Goal: Find specific page/section: Find specific page/section

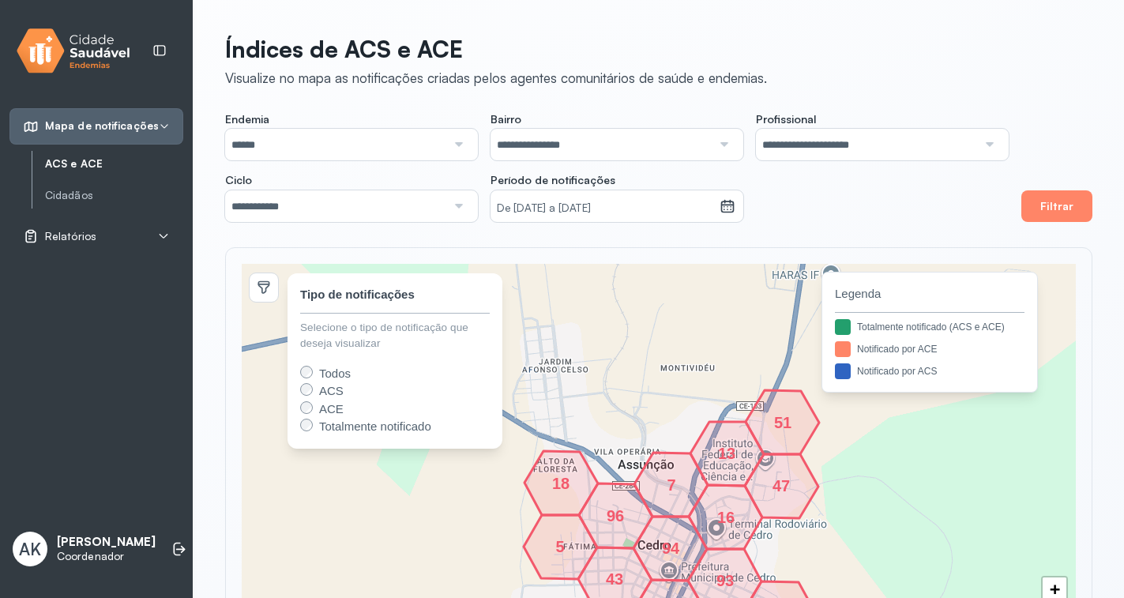
click at [882, 258] on div "80 43 119 149 87 78 208 96 18 5 51 13 94 1 47 16 7 93 32 + − 80 43 119 149 87 7…" at bounding box center [659, 461] width 868 height 428
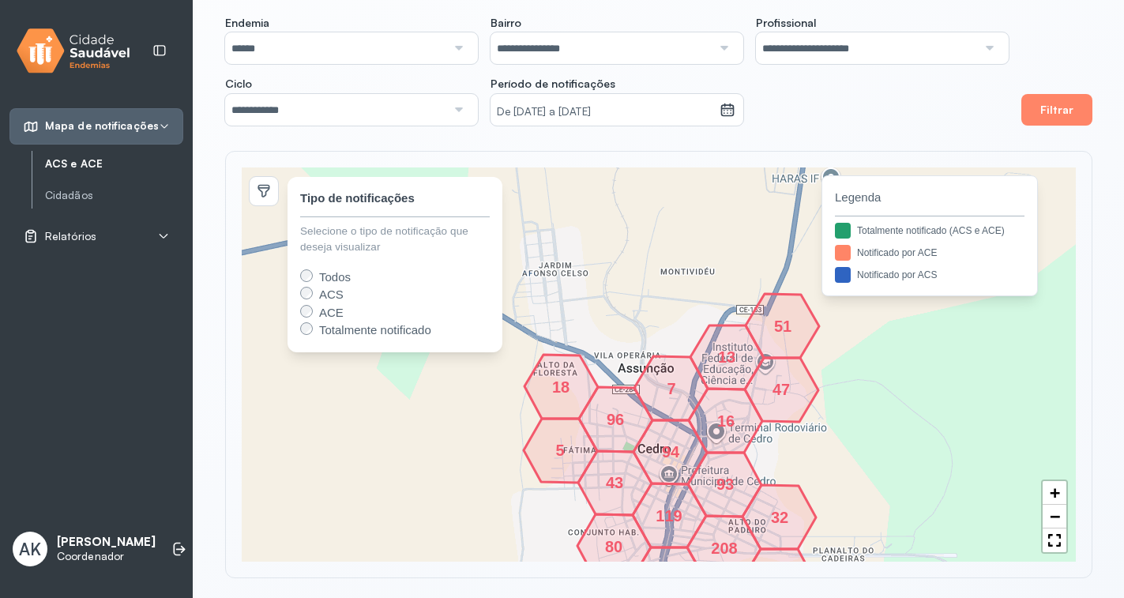
scroll to position [102, 0]
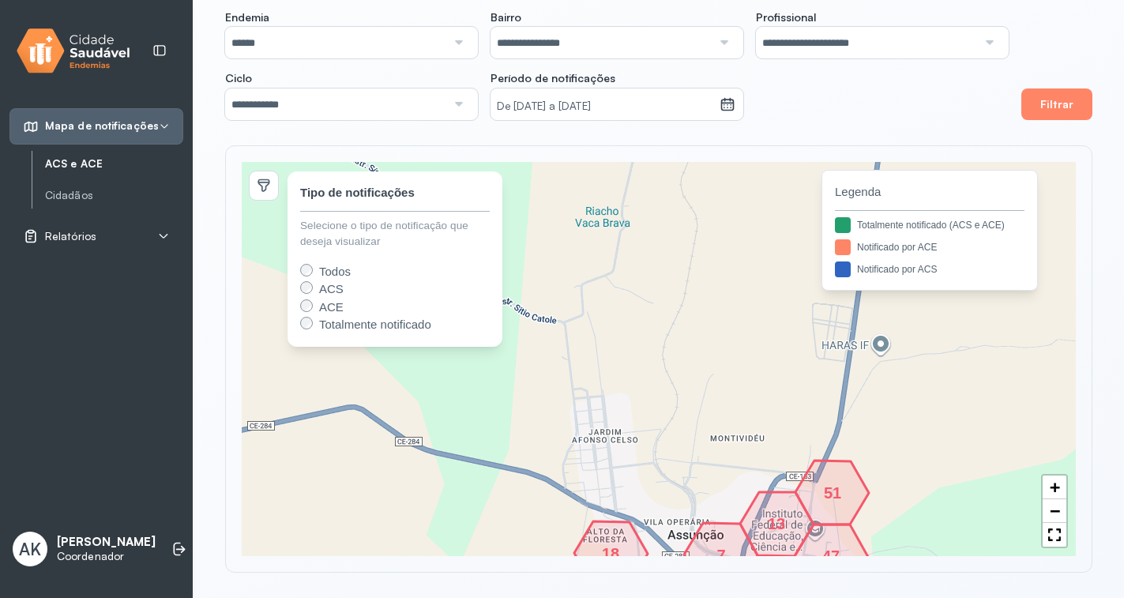
click at [114, 228] on div "Relatórios" at bounding box center [96, 236] width 147 height 16
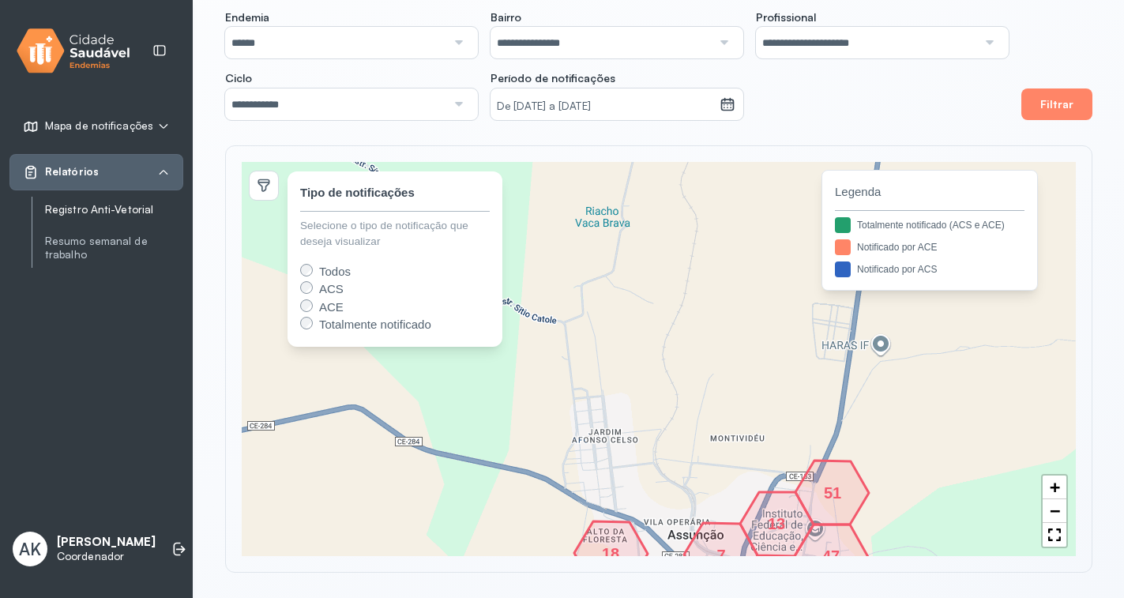
click at [133, 214] on link "Registro Anti-Vetorial" at bounding box center [114, 209] width 138 height 13
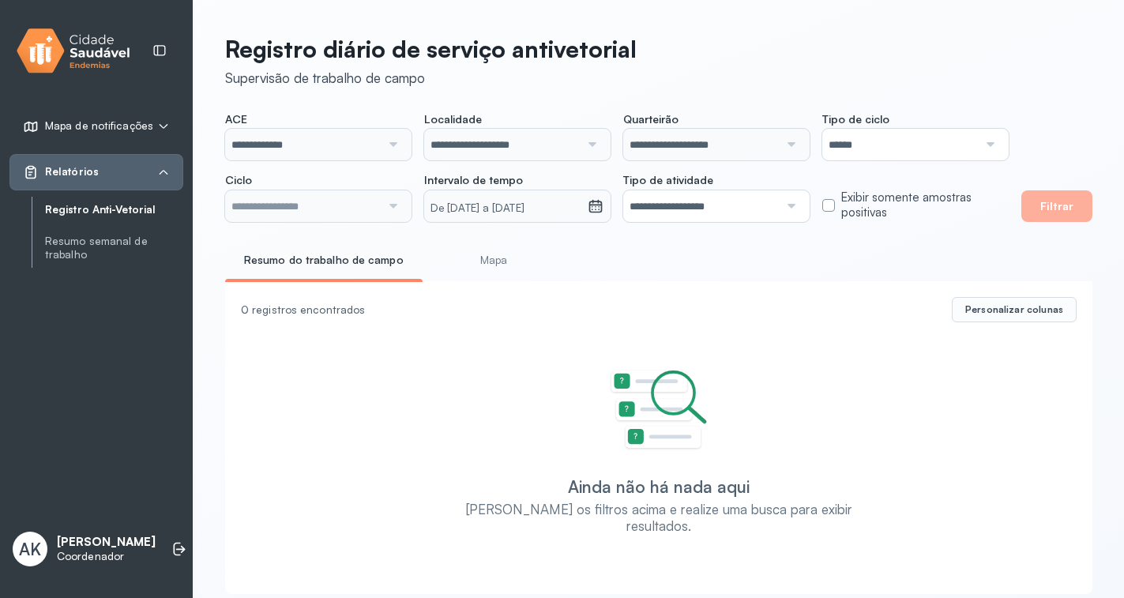
click at [130, 206] on link "Registro Anti-Vetorial" at bounding box center [114, 209] width 138 height 13
click at [94, 205] on link "Registro Anti-Vetorial" at bounding box center [114, 209] width 138 height 13
type input "**********"
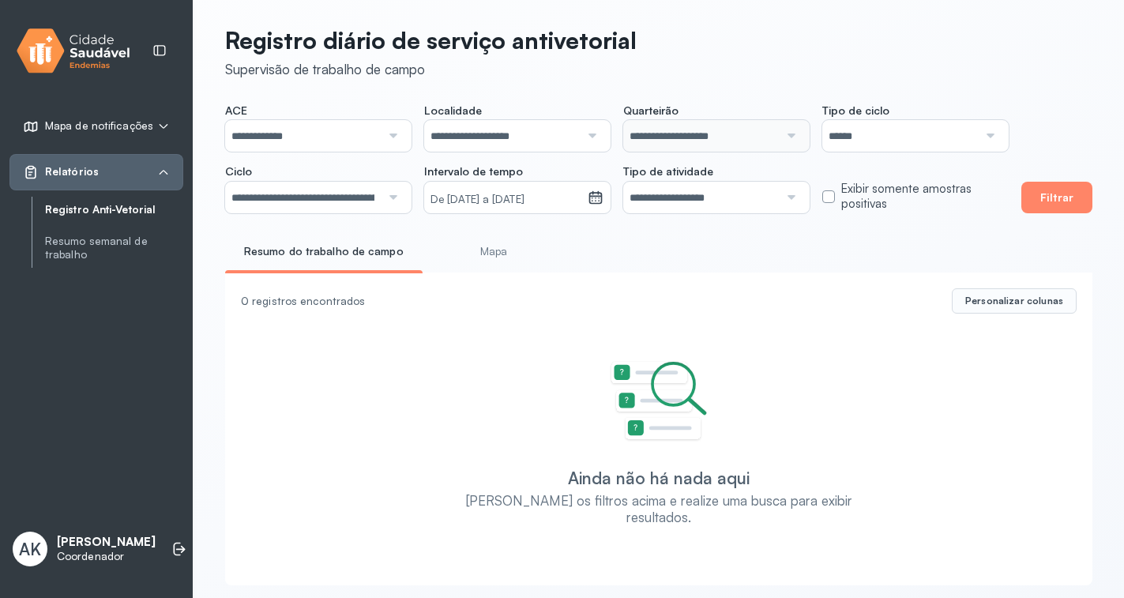
click at [97, 215] on link "Registro Anti-Vetorial" at bounding box center [114, 209] width 138 height 13
click at [514, 139] on input "**********" at bounding box center [502, 136] width 156 height 32
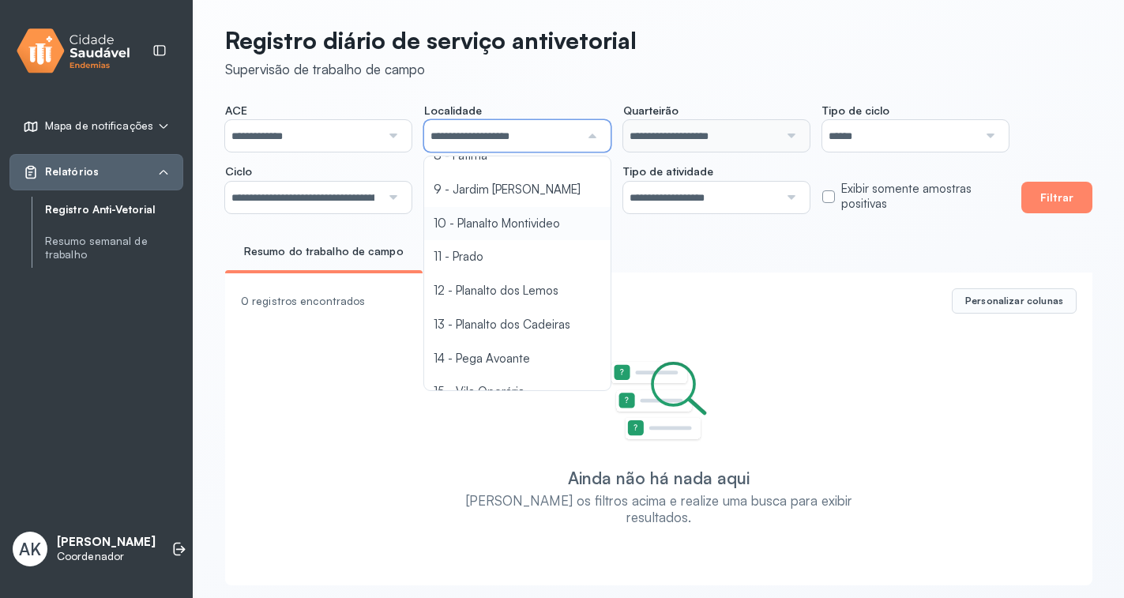
scroll to position [316, 0]
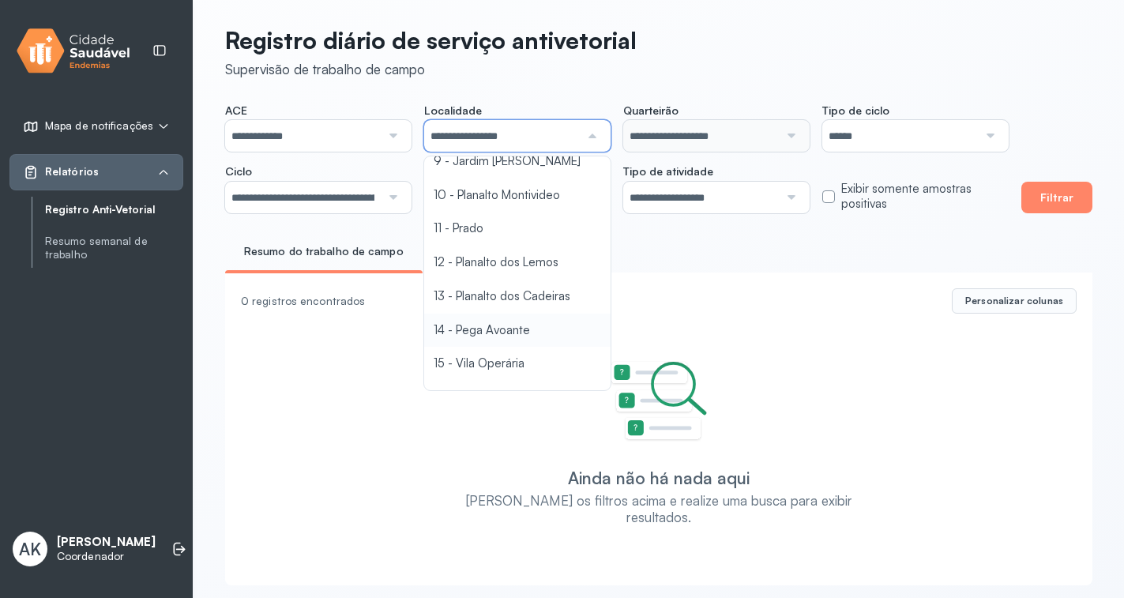
click at [499, 333] on div "**********" at bounding box center [659, 301] width 931 height 620
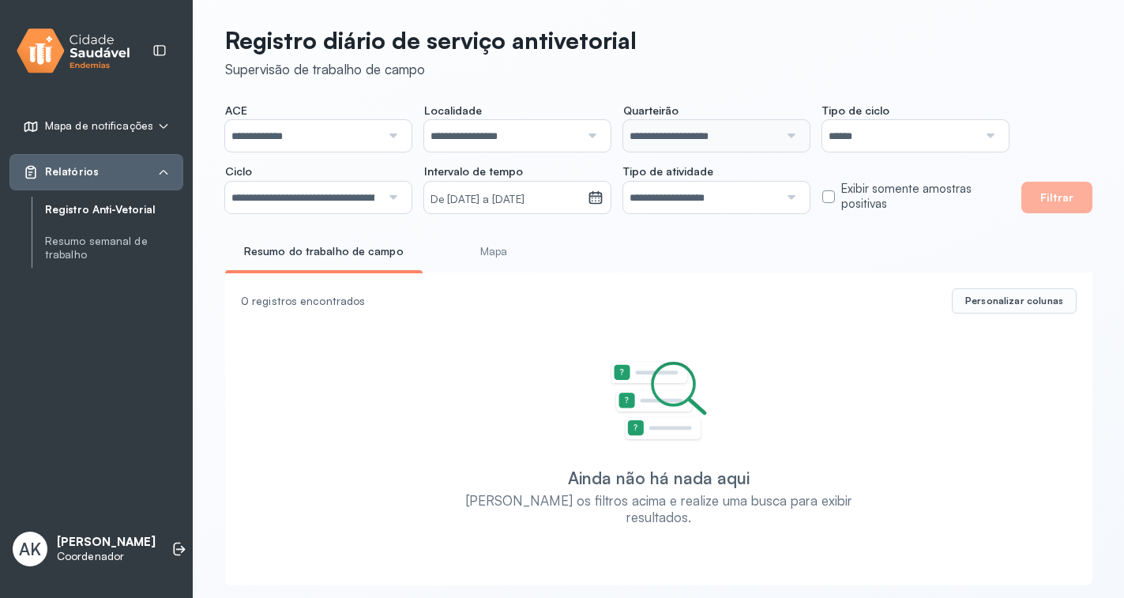
click at [1059, 197] on button "Filtrar" at bounding box center [1057, 198] width 71 height 32
click at [565, 197] on small "De [DATE] a [DATE]" at bounding box center [506, 200] width 151 height 16
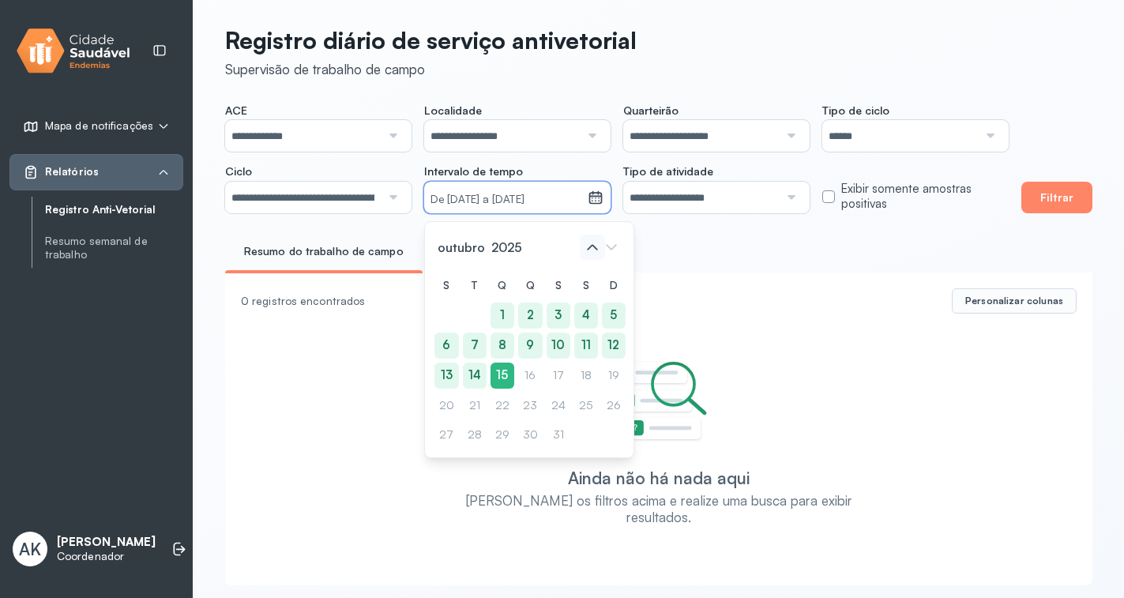
click at [582, 244] on icon at bounding box center [592, 247] width 25 height 25
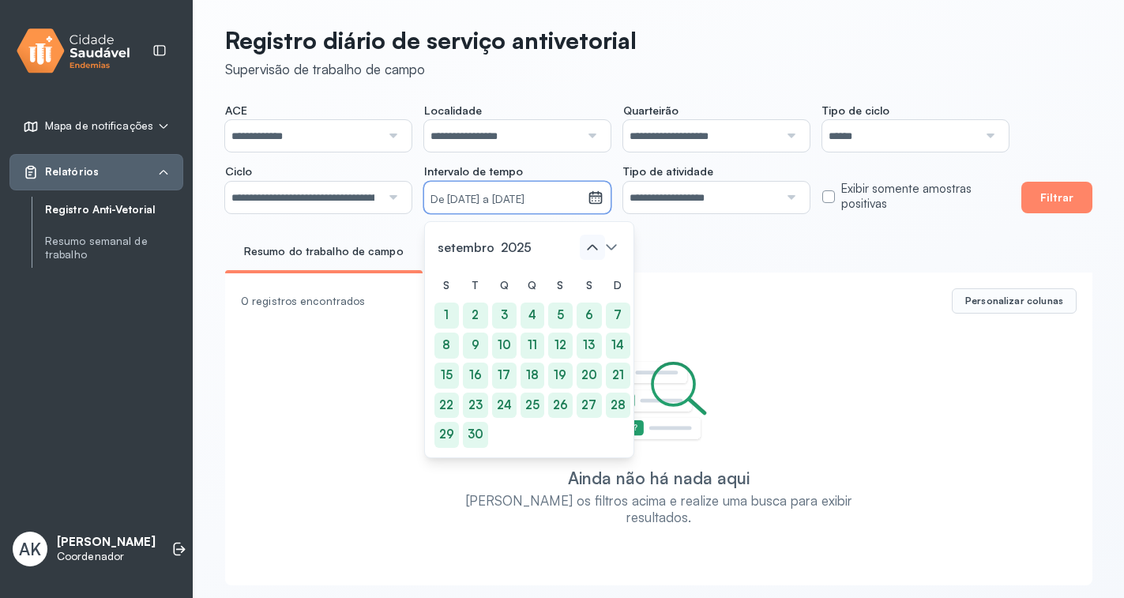
click at [582, 245] on icon at bounding box center [592, 247] width 25 height 25
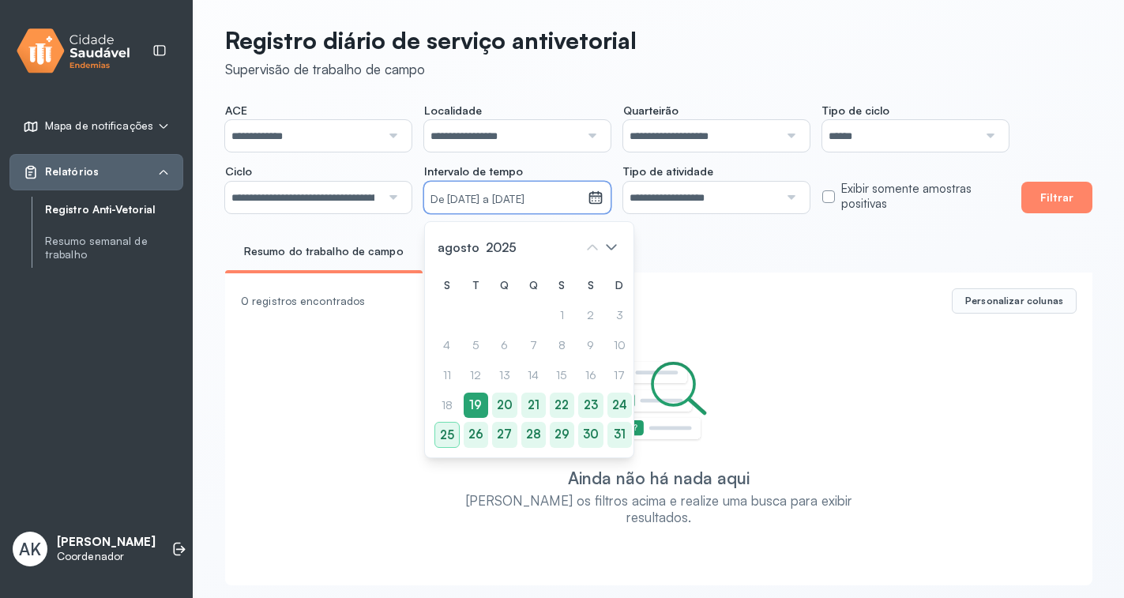
click at [475, 400] on div "19" at bounding box center [476, 406] width 24 height 26
click at [611, 401] on div "24" at bounding box center [617, 406] width 24 height 26
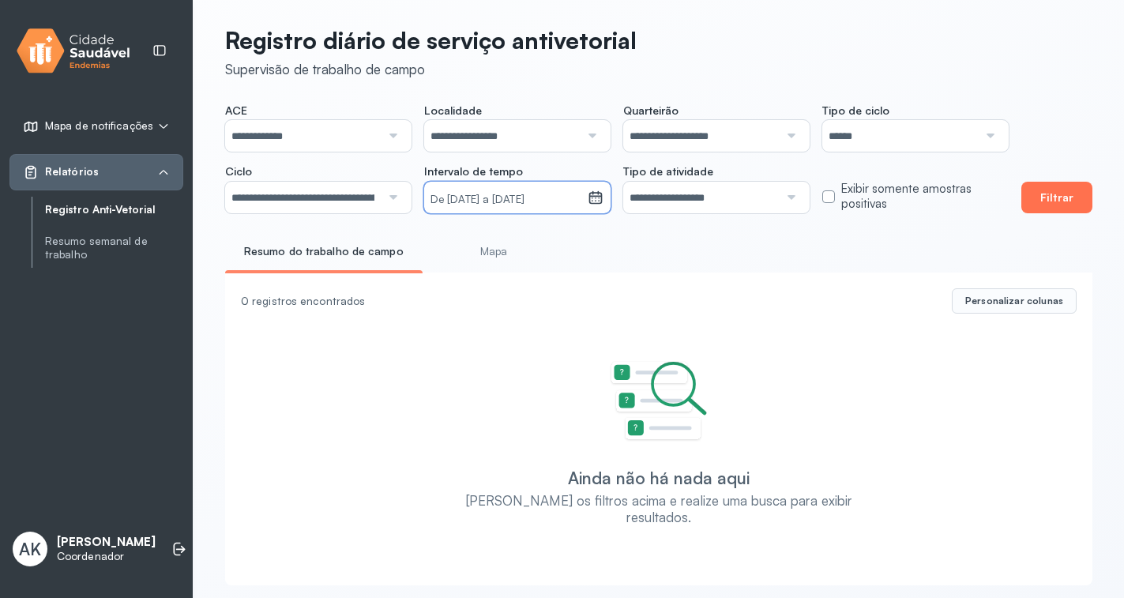
click at [1062, 190] on button "Filtrar" at bounding box center [1057, 198] width 71 height 32
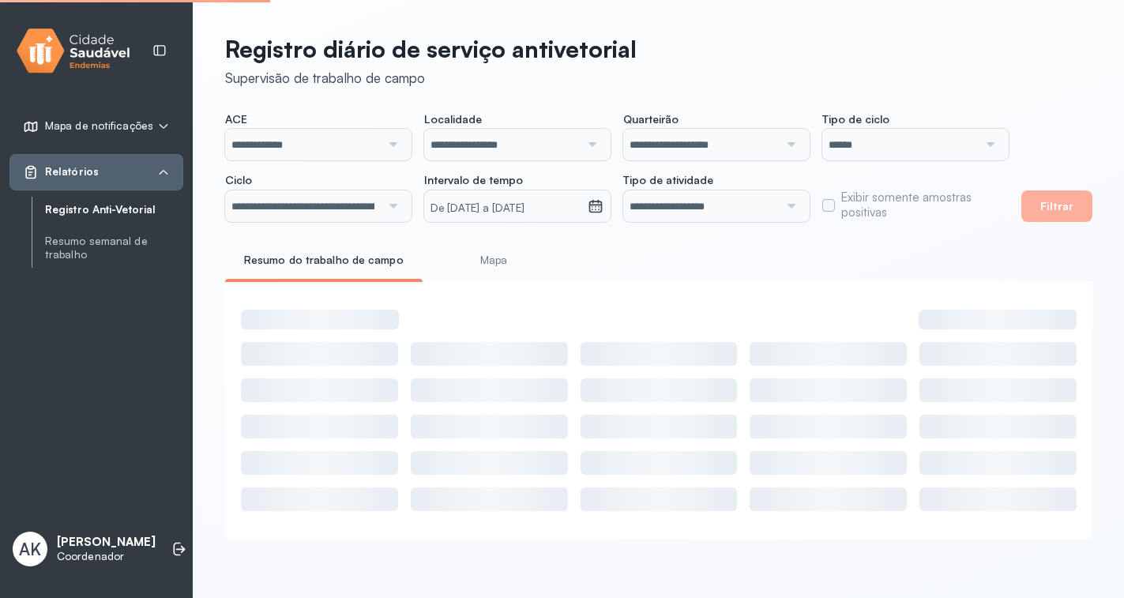
scroll to position [0, 0]
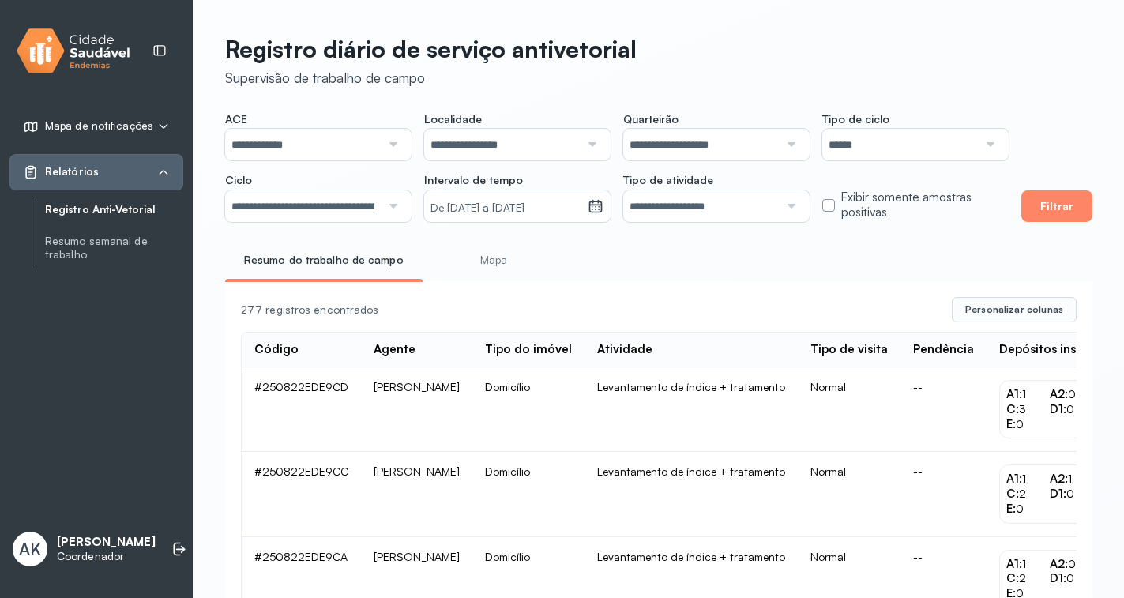
click at [757, 144] on input "**********" at bounding box center [701, 145] width 156 height 32
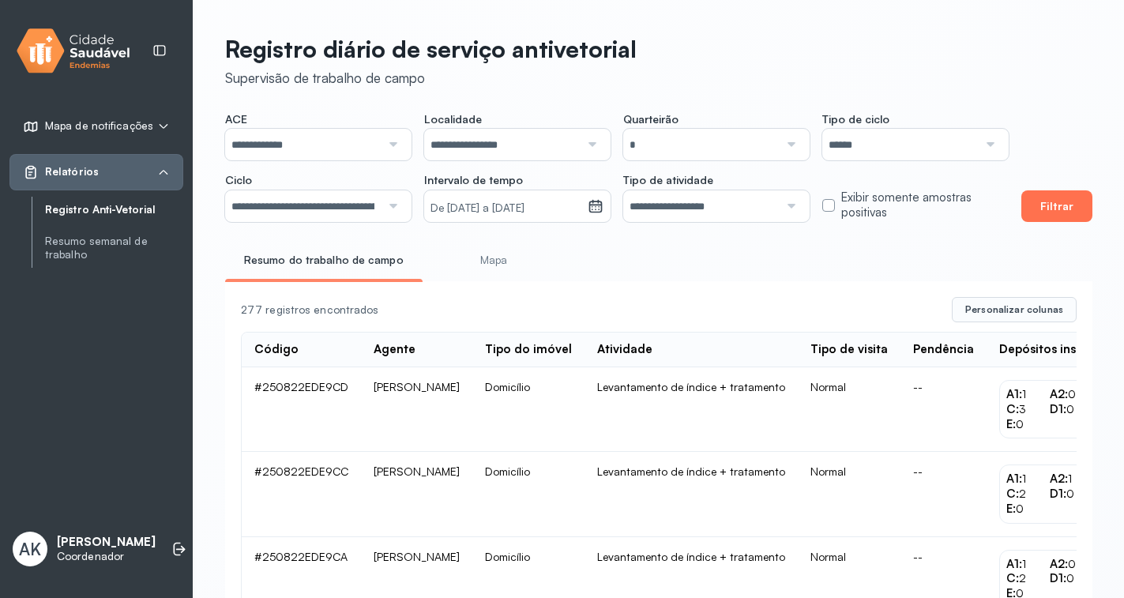
click at [1062, 209] on button "Filtrar" at bounding box center [1057, 206] width 71 height 32
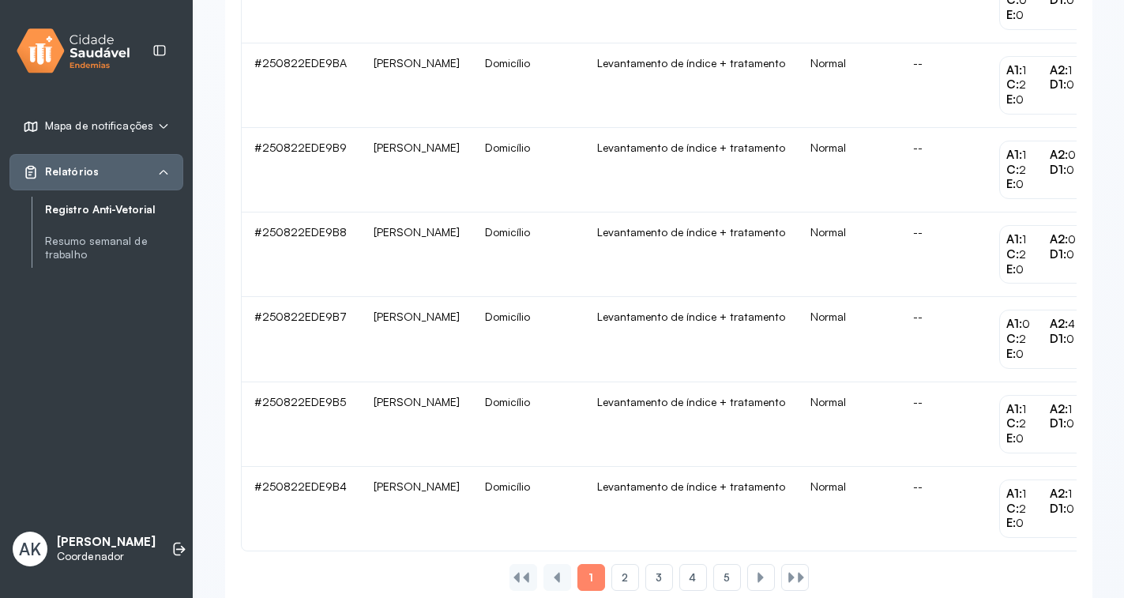
scroll to position [1483, 0]
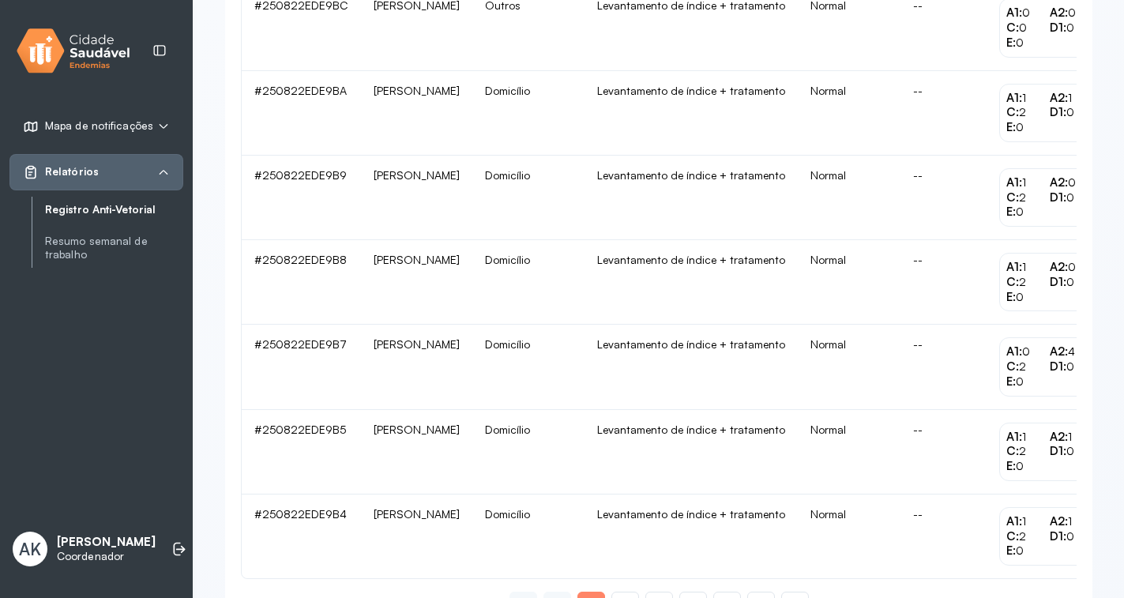
click at [709, 522] on td "Levantamento de índice + tratamento" at bounding box center [691, 537] width 213 height 84
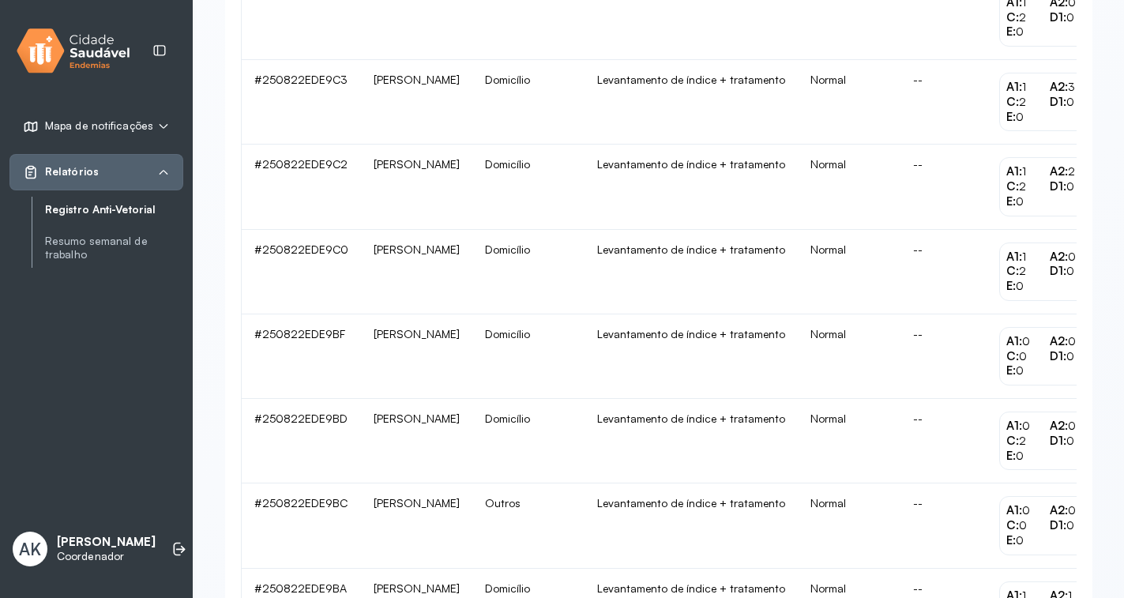
scroll to position [1106, 0]
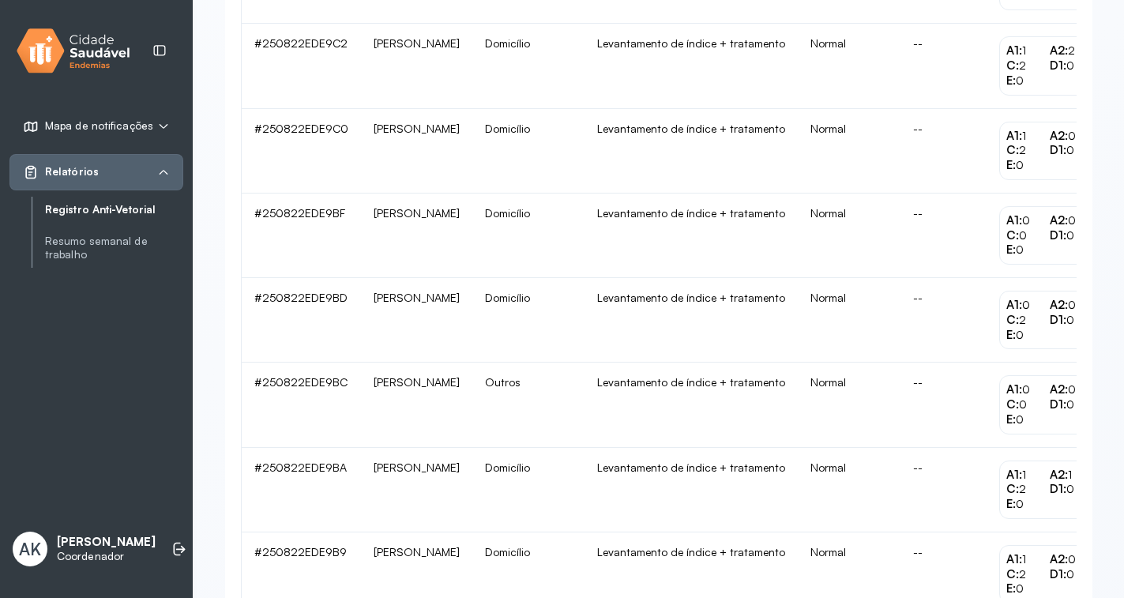
click at [473, 224] on td "[PERSON_NAME]" at bounding box center [416, 236] width 111 height 85
click at [861, 219] on td "Normal" at bounding box center [849, 236] width 103 height 85
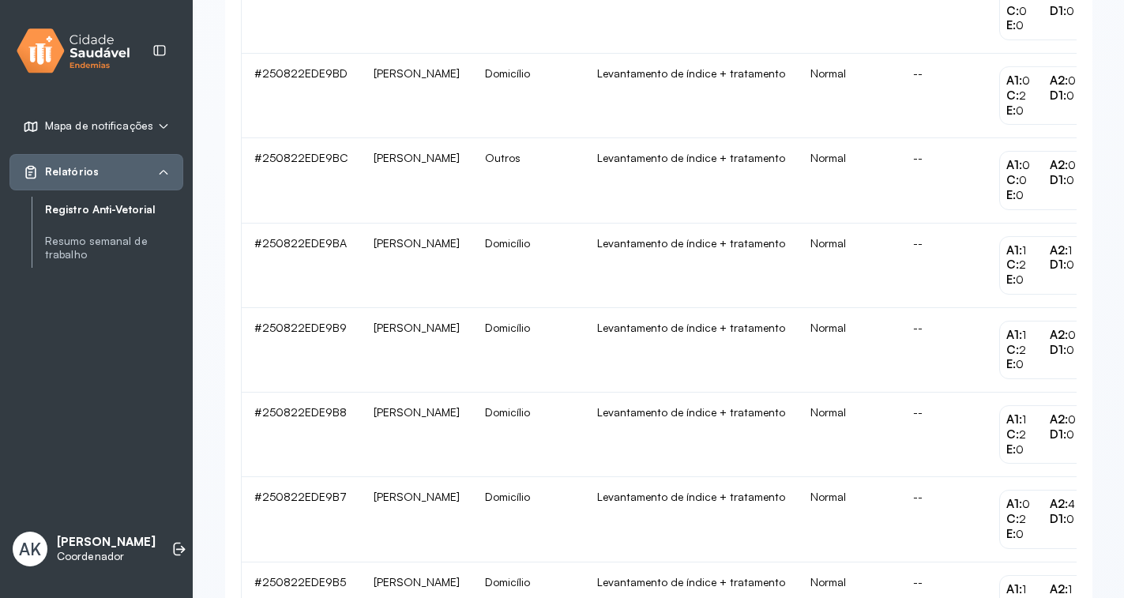
scroll to position [1562, 0]
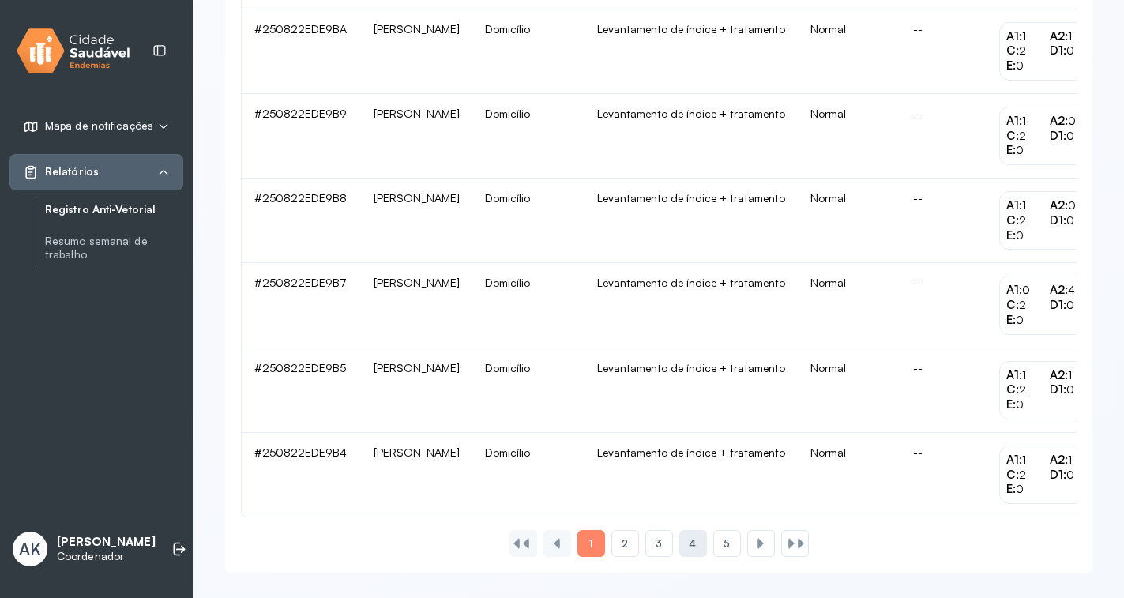
click at [714, 545] on div "4" at bounding box center [728, 543] width 28 height 27
click at [612, 535] on div "1" at bounding box center [626, 543] width 28 height 27
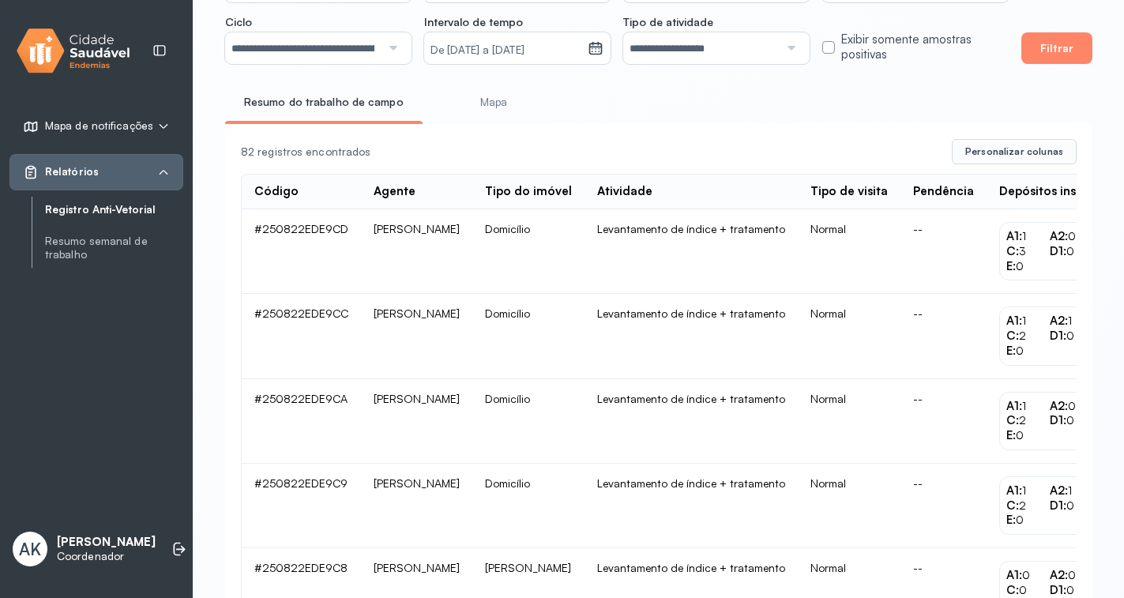
scroll to position [0, 0]
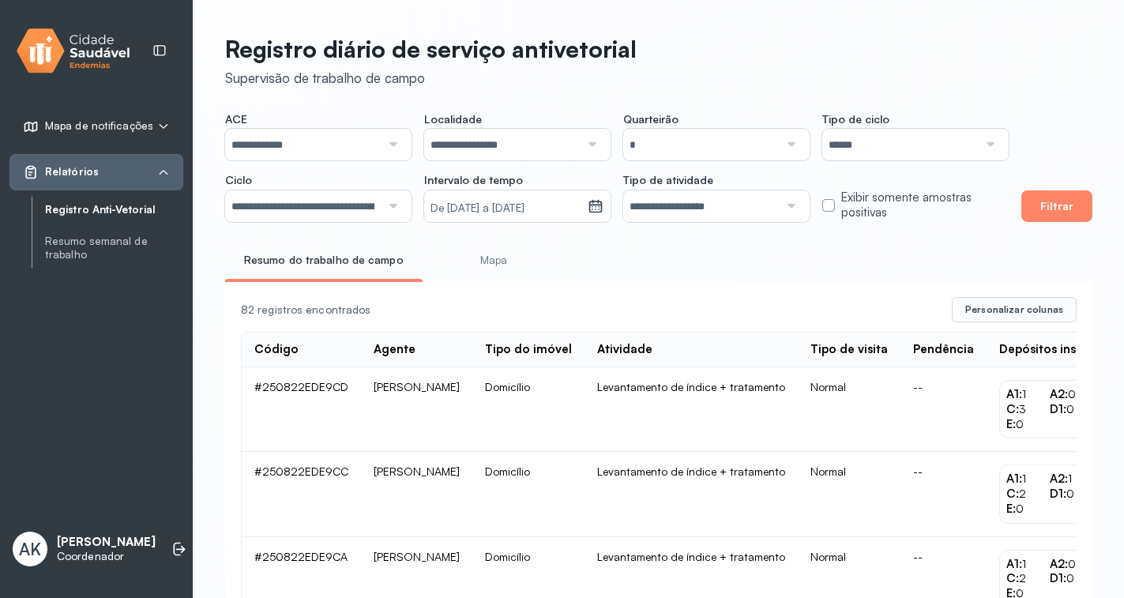
click at [784, 206] on div at bounding box center [789, 206] width 21 height 32
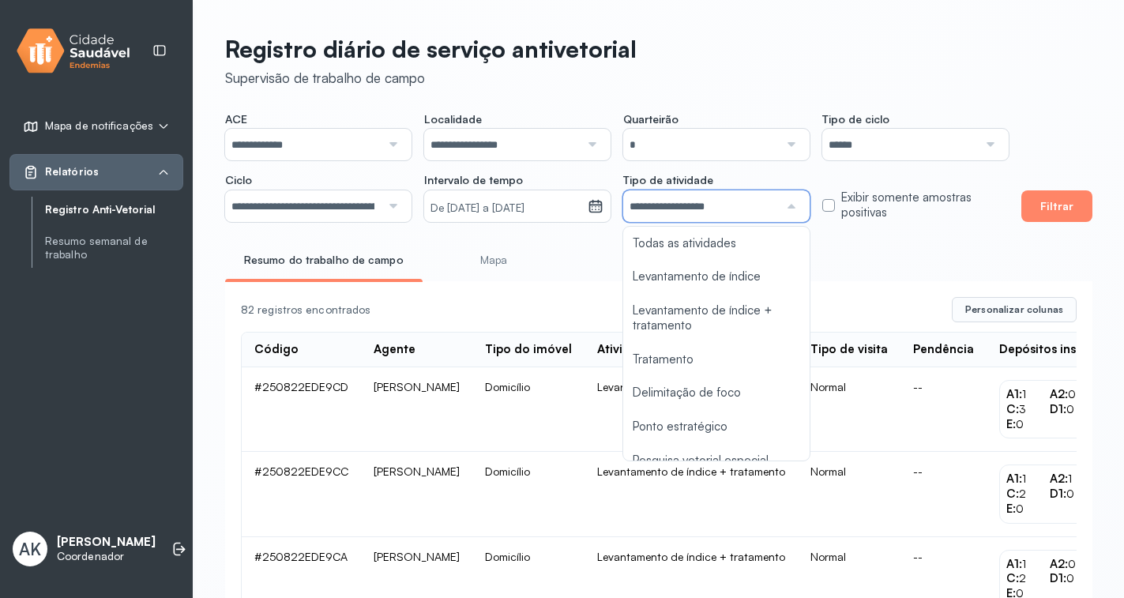
click at [1028, 81] on header "Registro diário de serviço antivetorial Supervisão de trabalho de campo" at bounding box center [659, 61] width 868 height 52
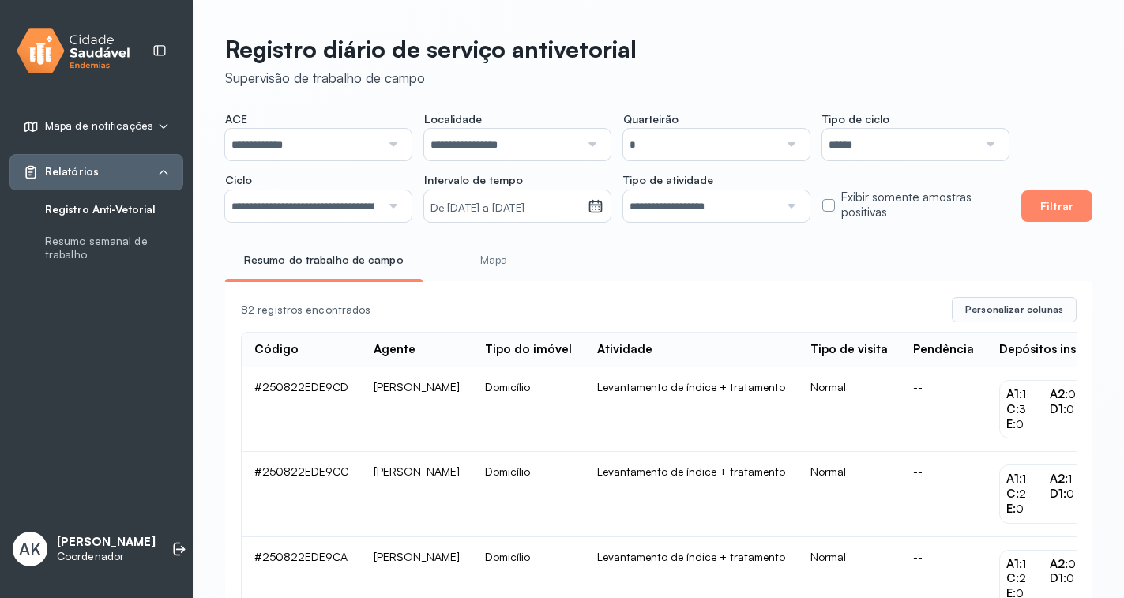
click at [332, 148] on input "**********" at bounding box center [303, 145] width 156 height 32
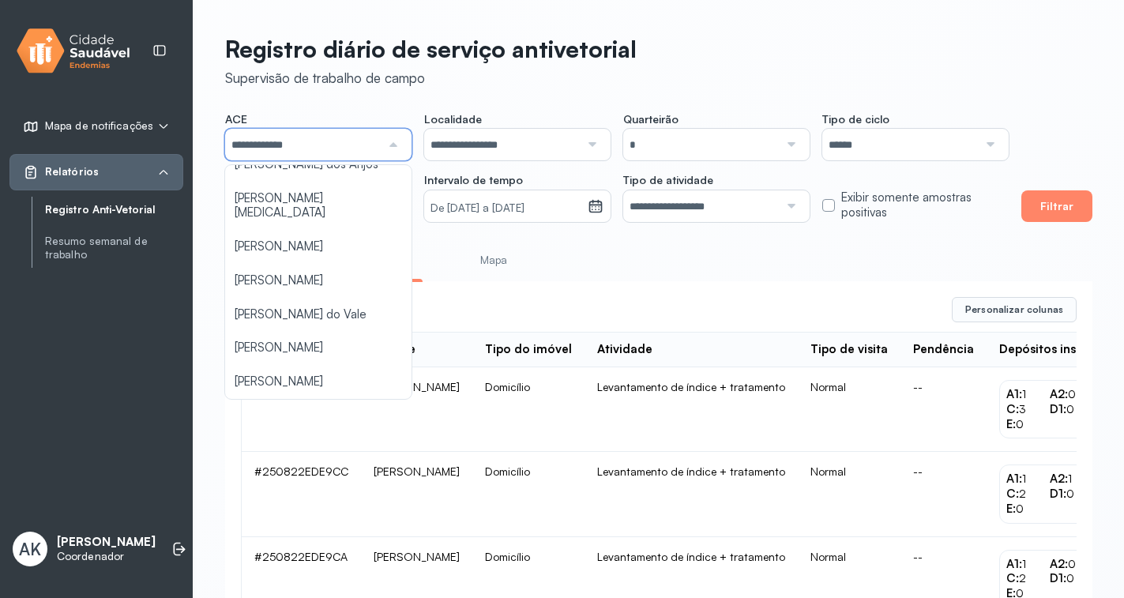
scroll to position [351, 0]
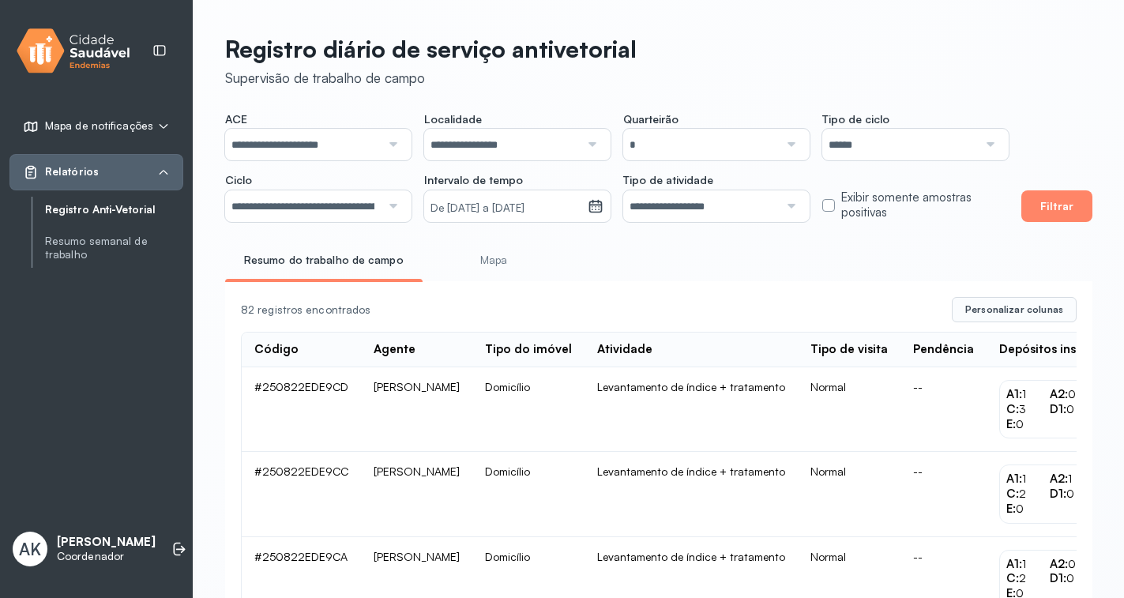
click at [1042, 204] on button "Filtrar" at bounding box center [1057, 206] width 71 height 32
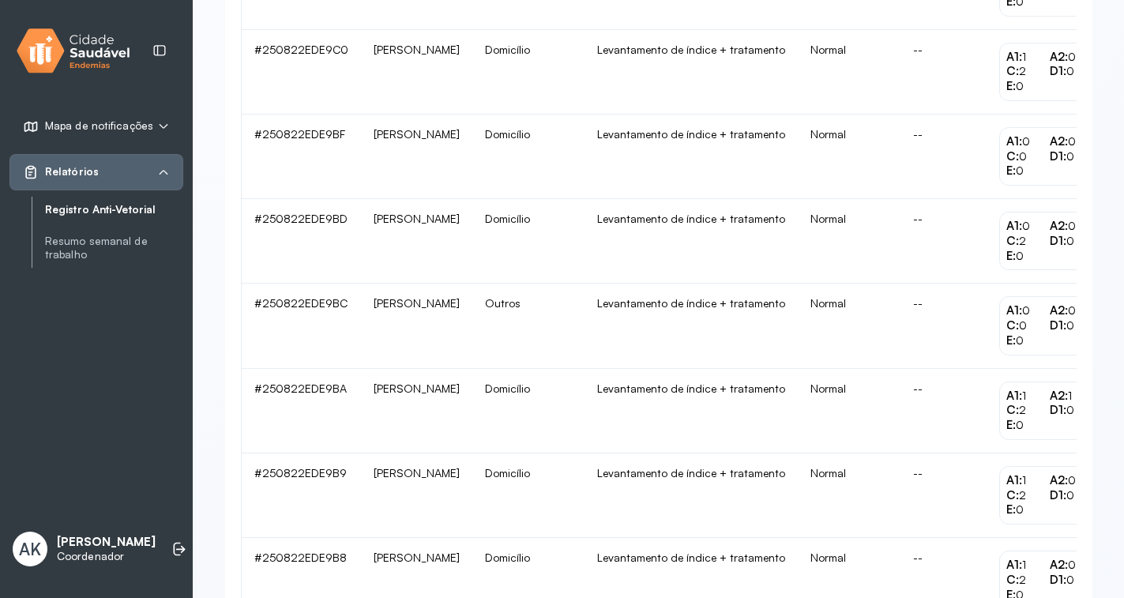
scroll to position [1562, 0]
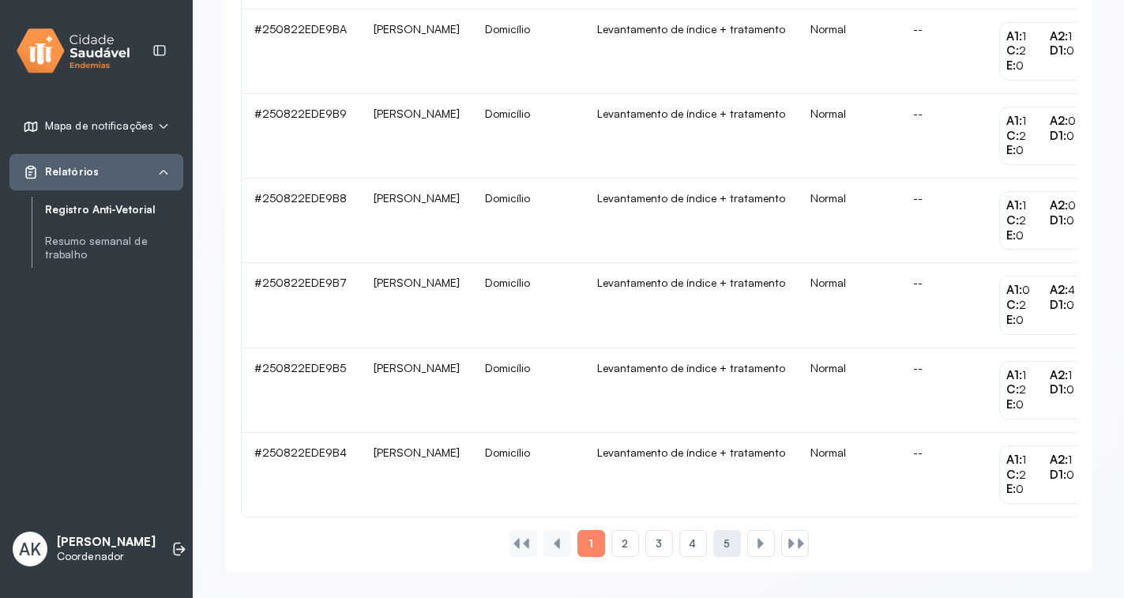
click at [727, 548] on span "5" at bounding box center [727, 543] width 6 height 13
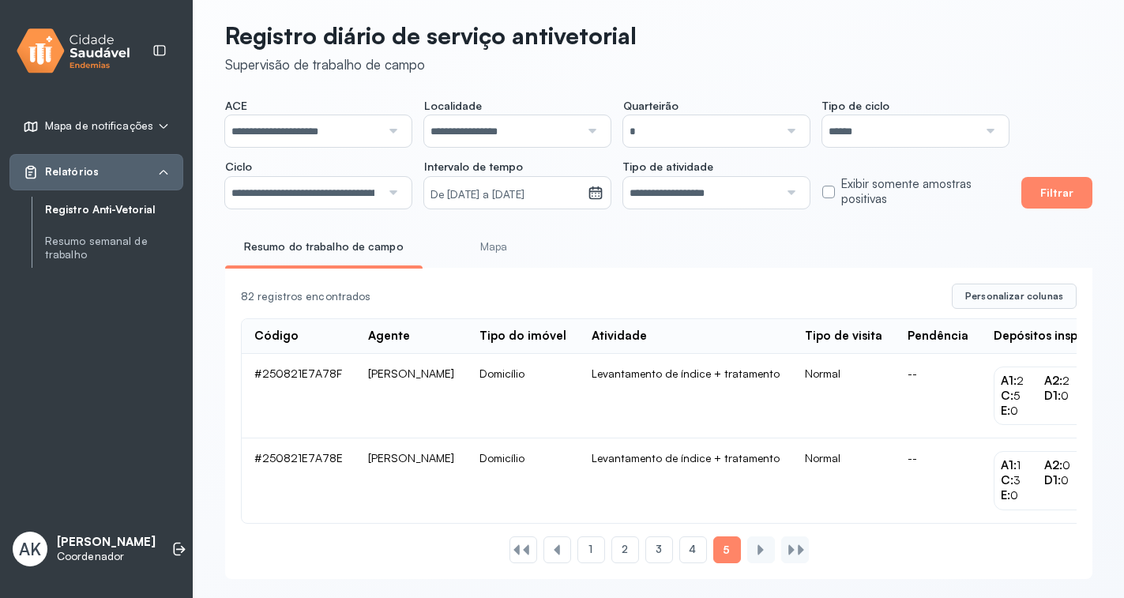
scroll to position [37, 0]
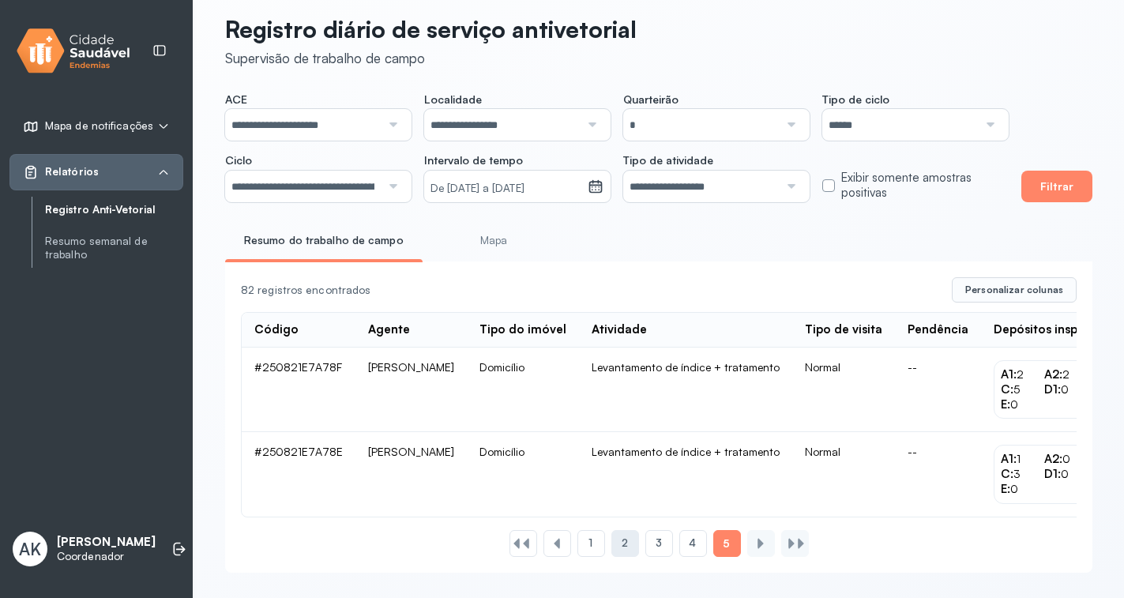
click at [627, 546] on span "2" at bounding box center [625, 543] width 6 height 13
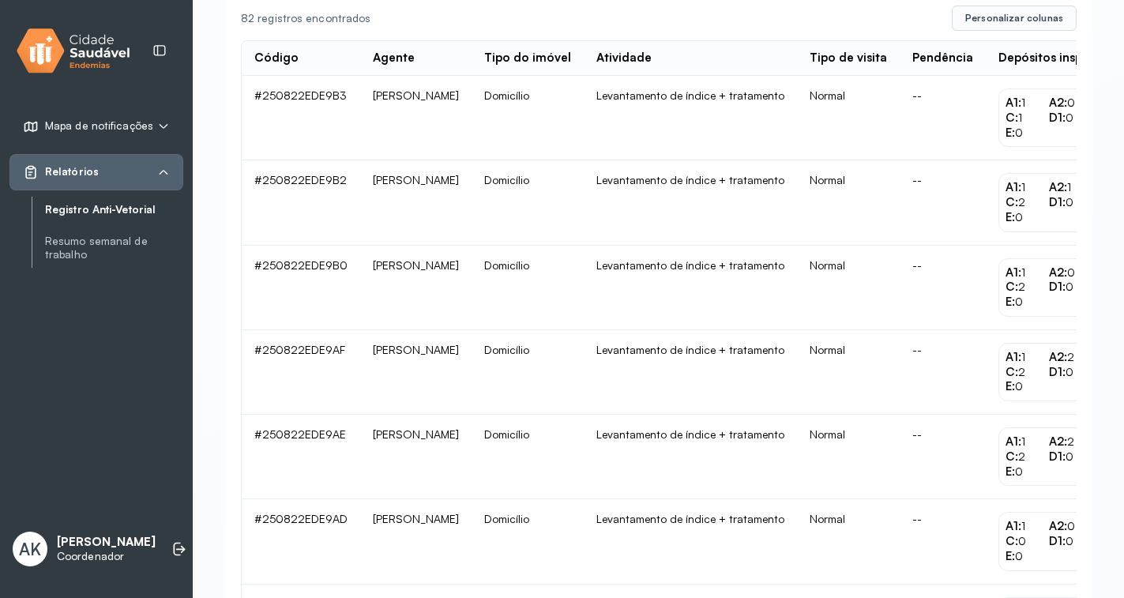
scroll to position [316, 0]
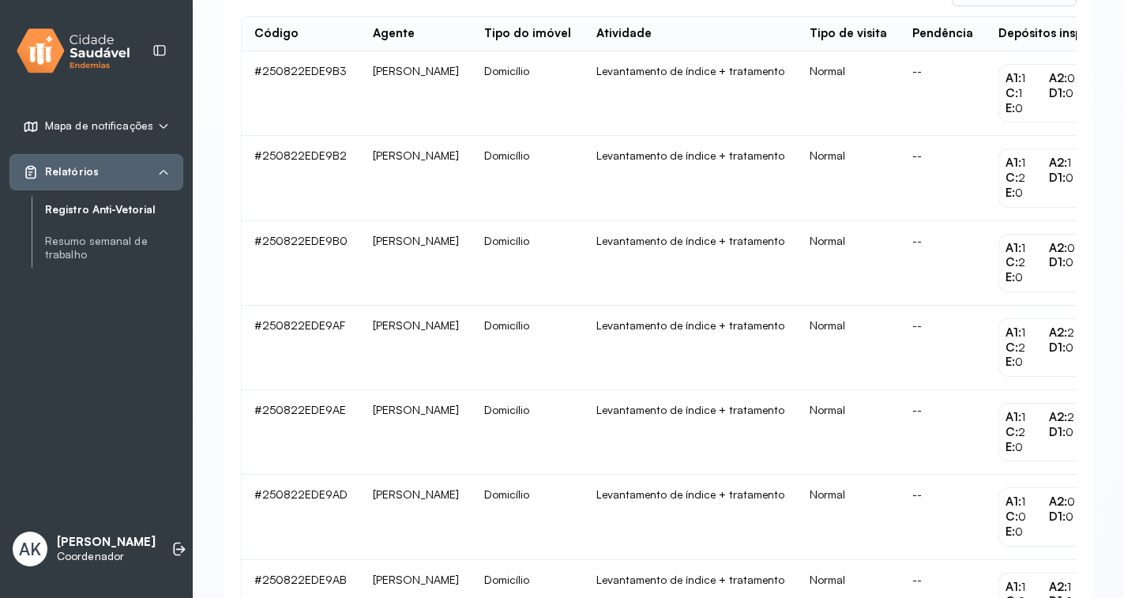
click at [159, 125] on icon at bounding box center [163, 126] width 13 height 13
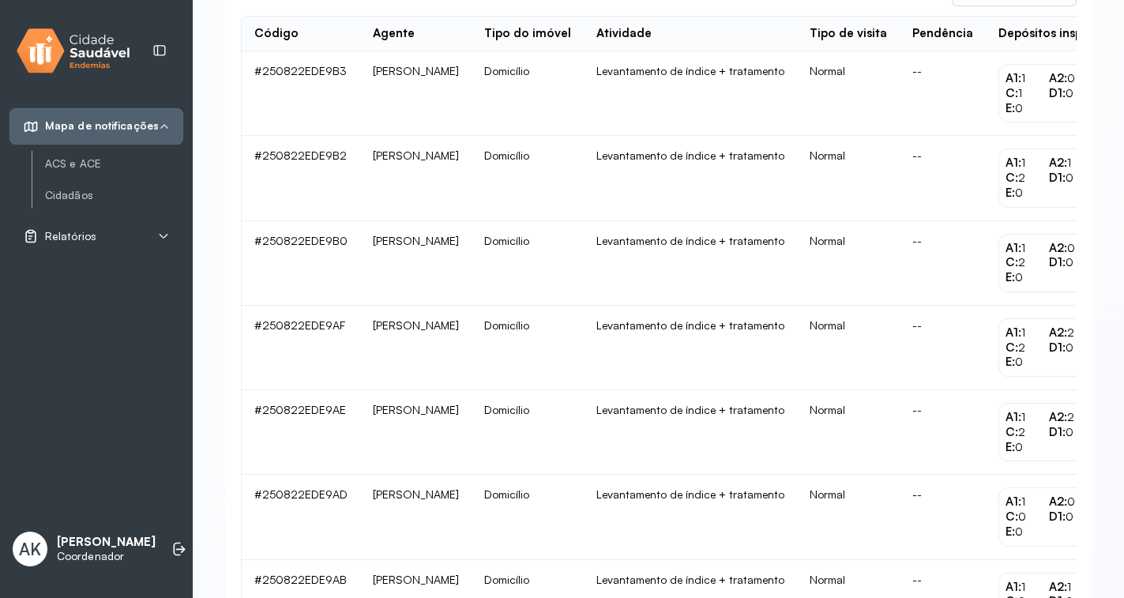
click at [159, 124] on icon at bounding box center [164, 126] width 11 height 13
click at [154, 175] on div "Relatórios" at bounding box center [96, 172] width 147 height 16
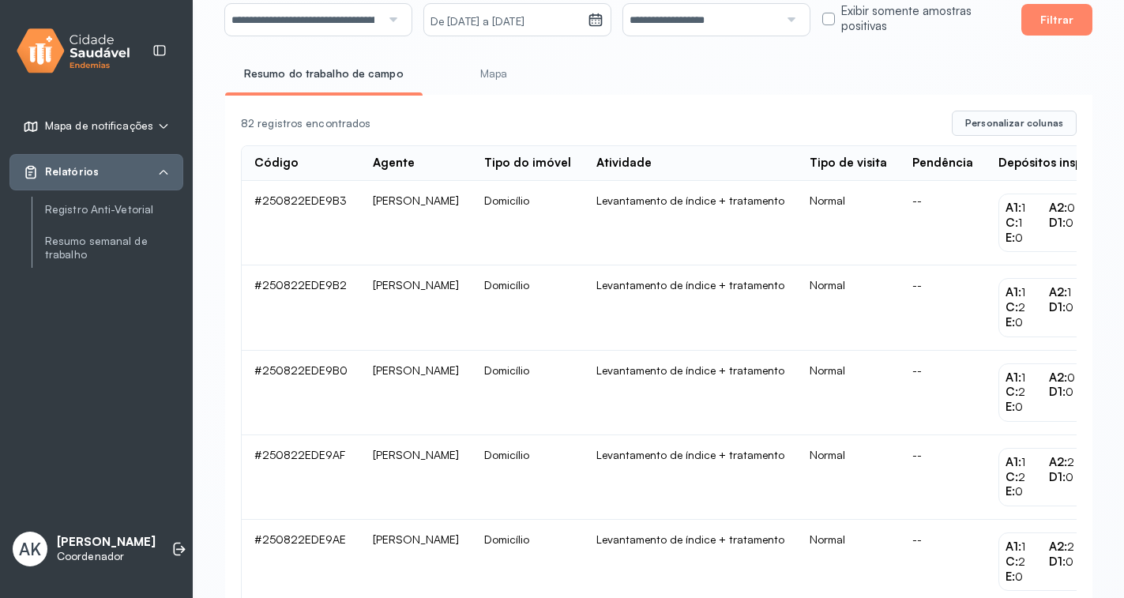
scroll to position [237, 0]
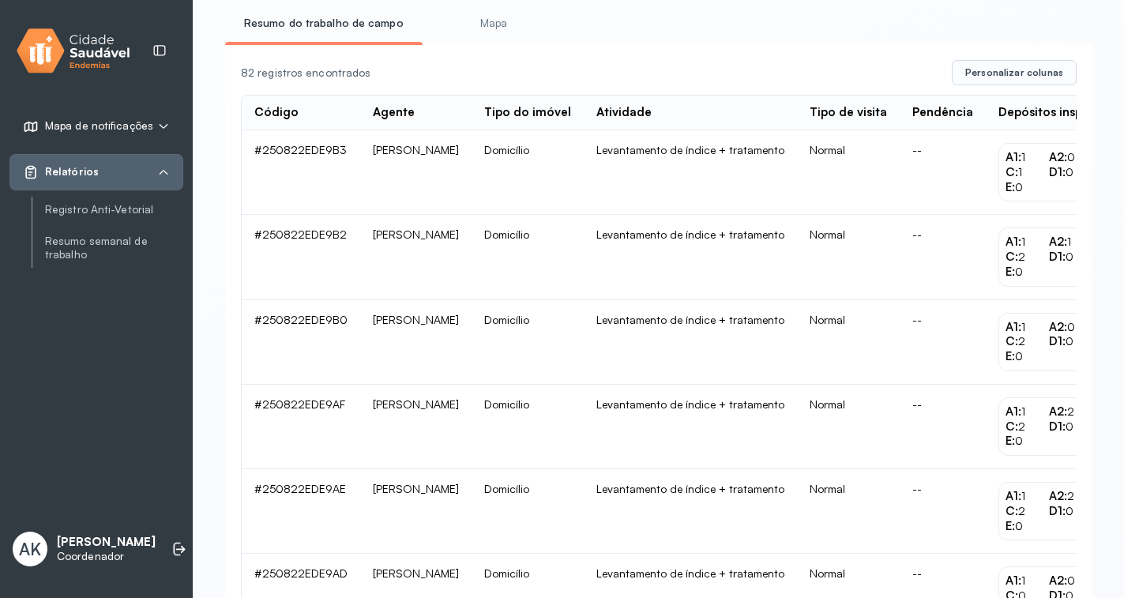
click at [451, 152] on td "[PERSON_NAME]" at bounding box center [415, 172] width 111 height 85
click at [1019, 179] on span "C:" at bounding box center [1012, 171] width 13 height 15
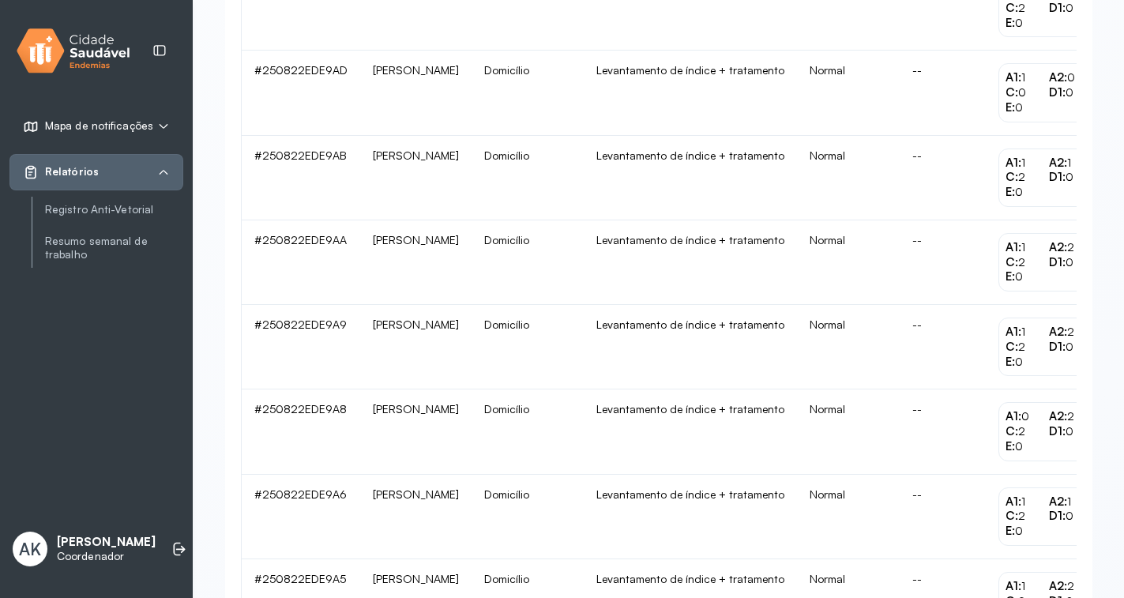
scroll to position [0, 0]
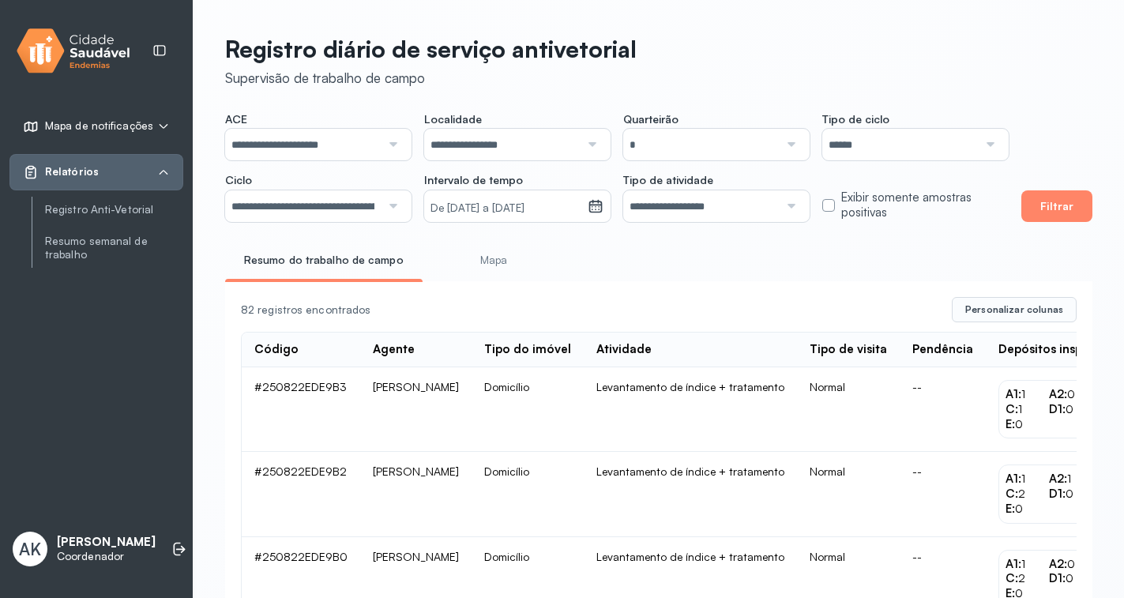
click at [485, 202] on small "De [DATE] a [DATE]" at bounding box center [506, 209] width 151 height 16
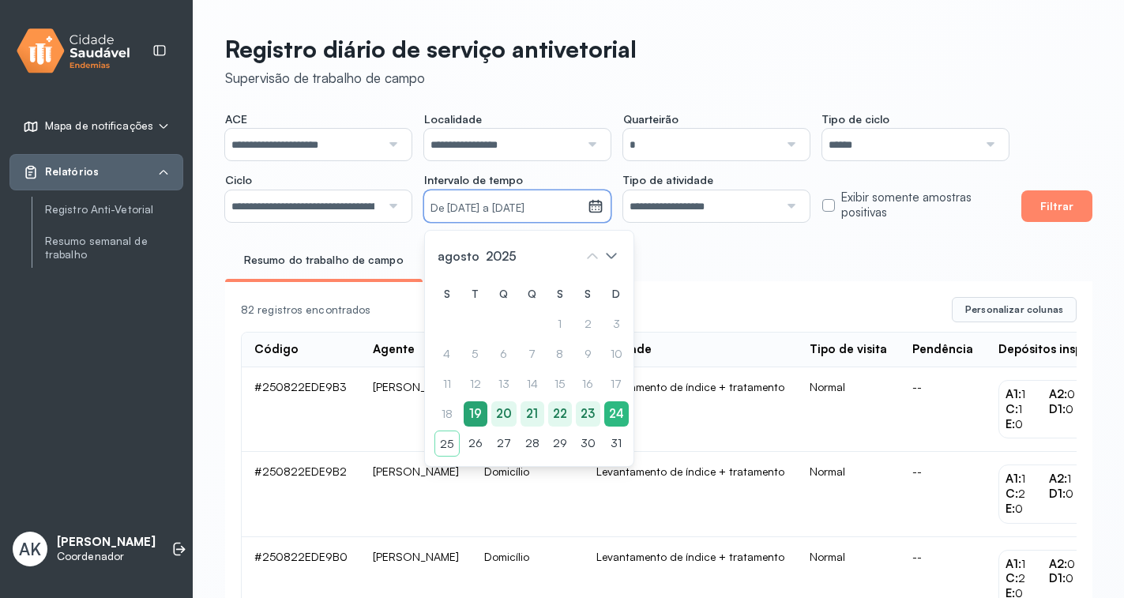
click at [476, 416] on div "19" at bounding box center [476, 414] width 24 height 26
click at [1061, 209] on button "Filtrar" at bounding box center [1057, 206] width 71 height 32
click at [725, 272] on div "Resumo do trabalho de campo Mapa" at bounding box center [659, 265] width 868 height 36
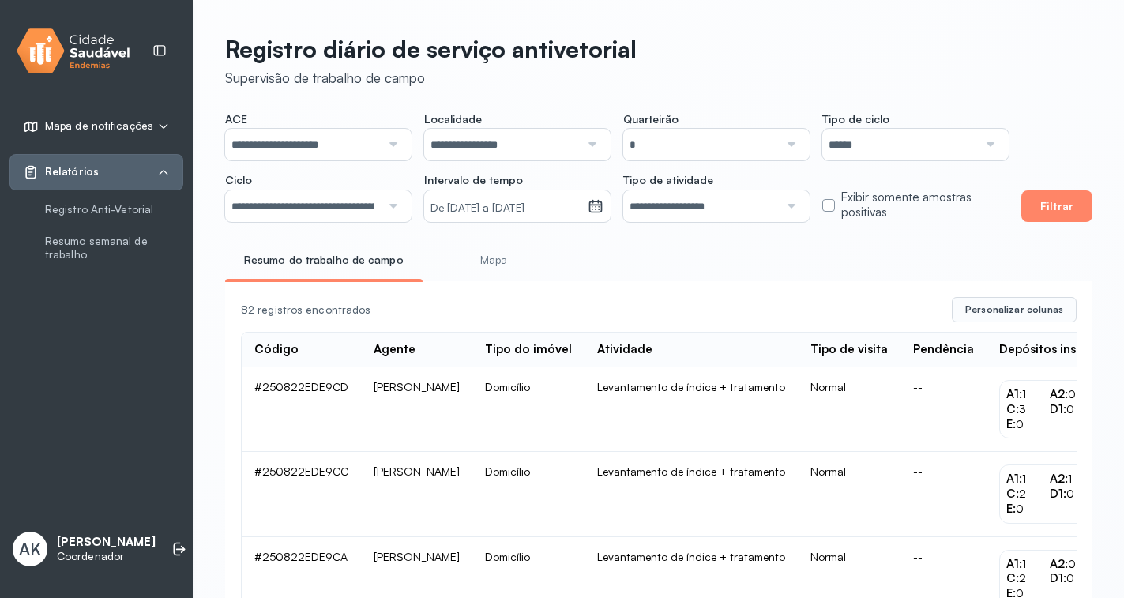
click at [490, 210] on small "De [DATE] a [DATE]" at bounding box center [506, 209] width 151 height 16
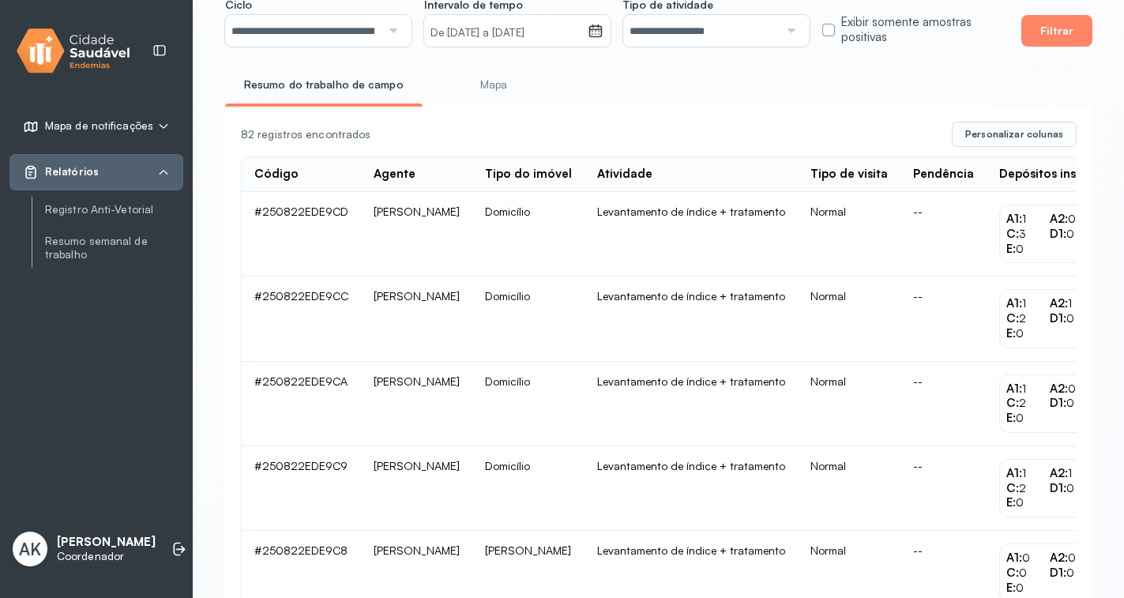
scroll to position [237, 0]
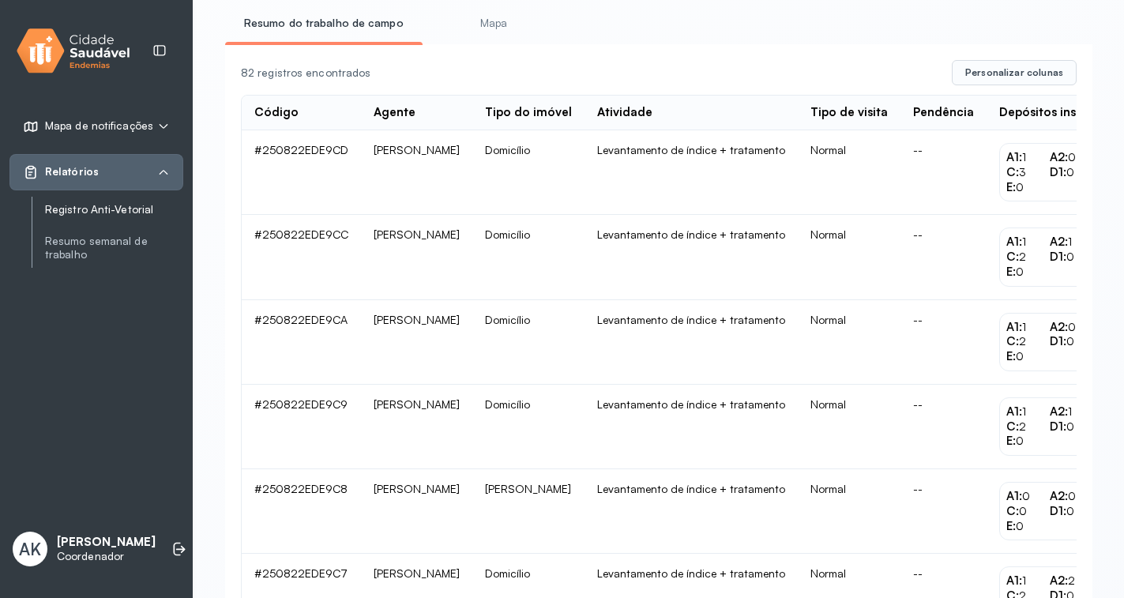
click at [115, 209] on link "Registro Anti-Vetorial" at bounding box center [114, 209] width 138 height 13
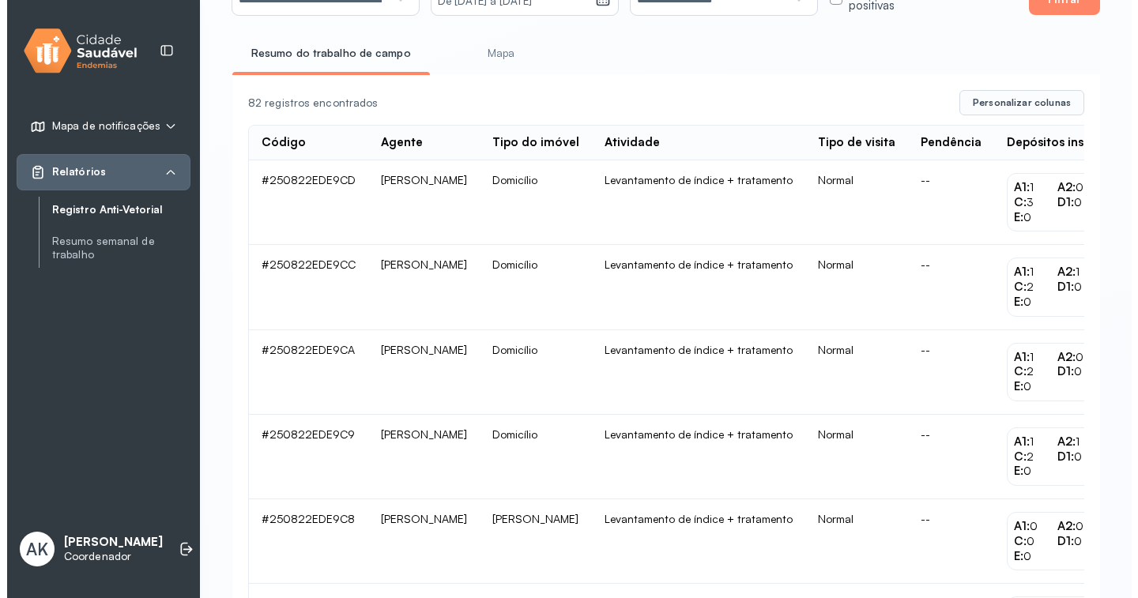
scroll to position [0, 0]
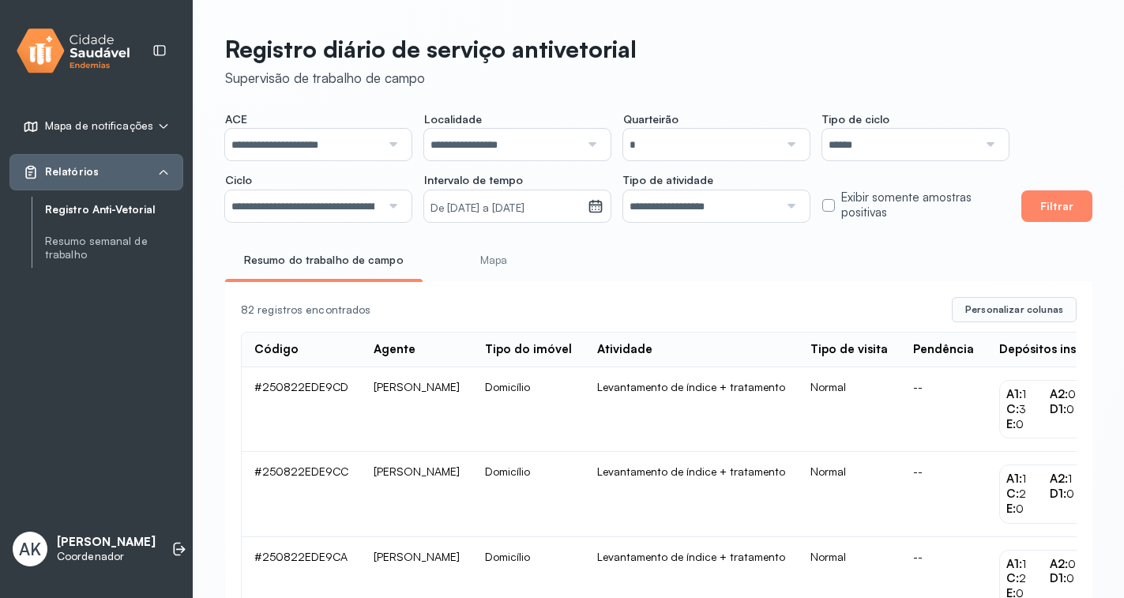
click at [493, 254] on link "Mapa" at bounding box center [493, 260] width 117 height 26
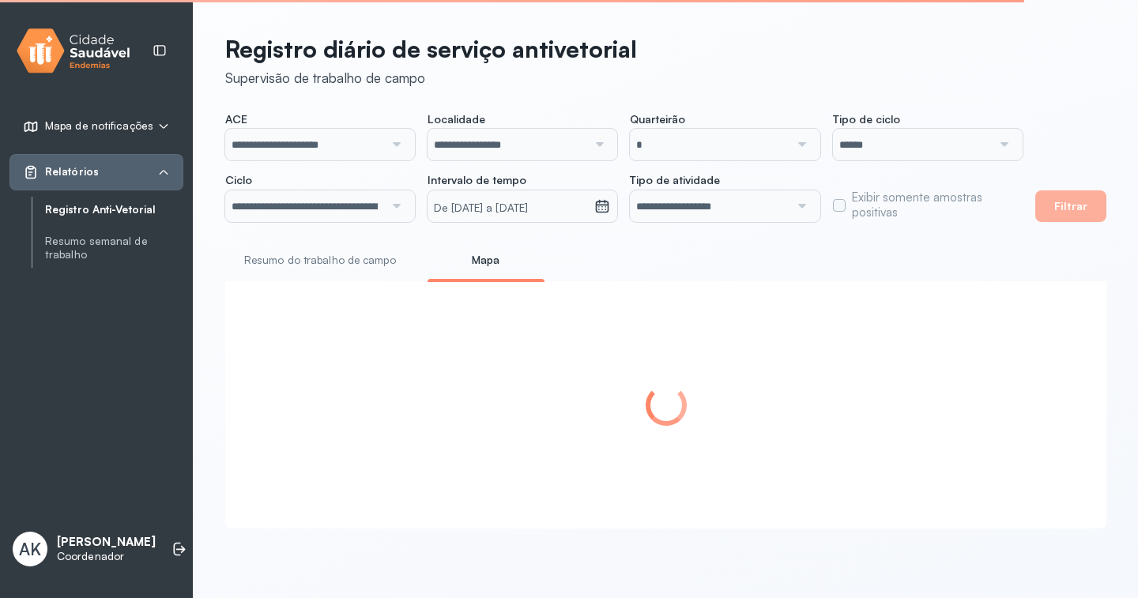
click at [322, 258] on link "Resumo do trabalho de campo" at bounding box center [320, 260] width 190 height 26
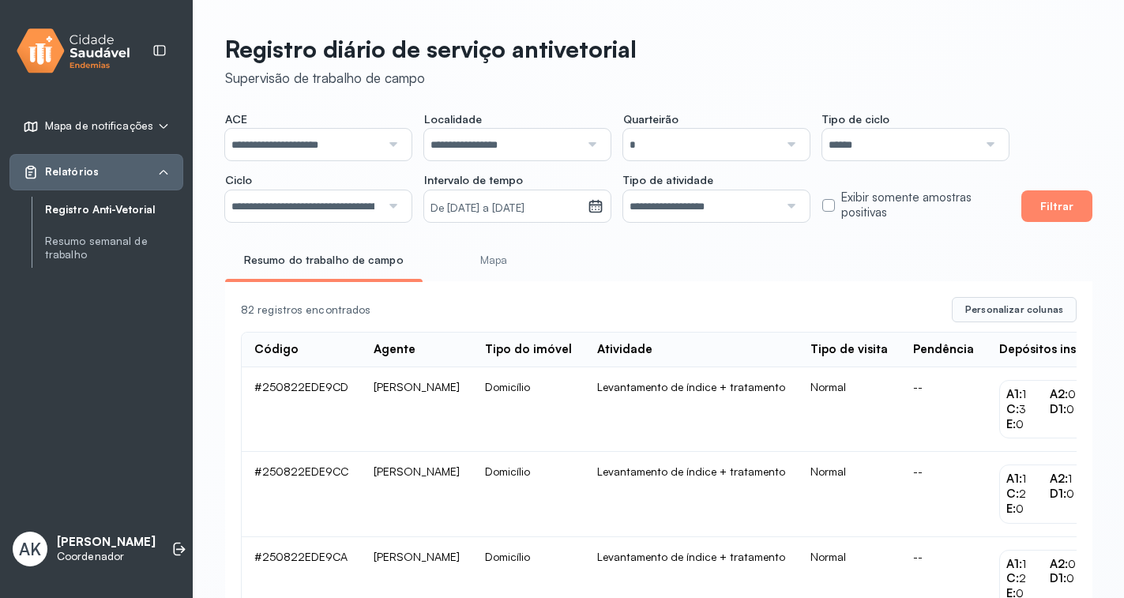
click at [1011, 311] on span "Personalizar colunas" at bounding box center [1015, 309] width 98 height 13
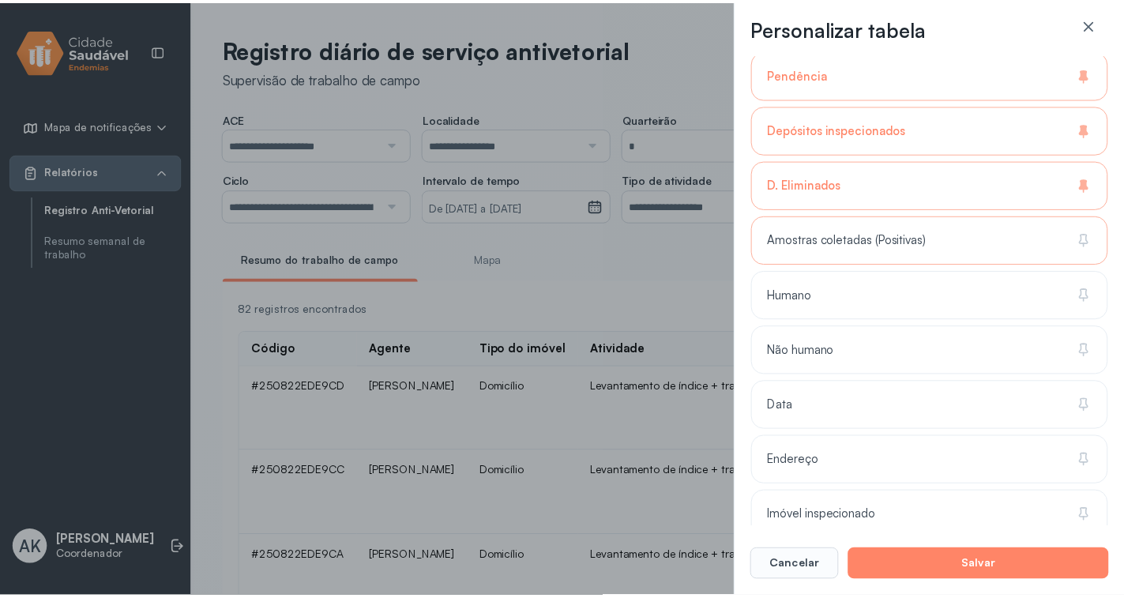
scroll to position [474, 0]
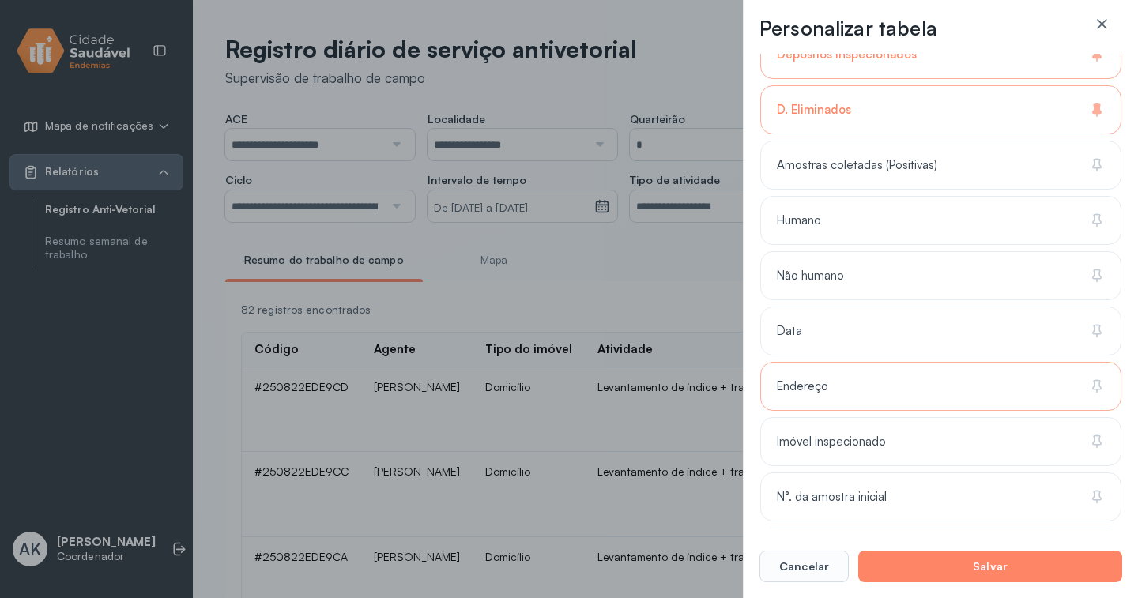
click at [885, 417] on div "Endereço" at bounding box center [940, 441] width 361 height 49
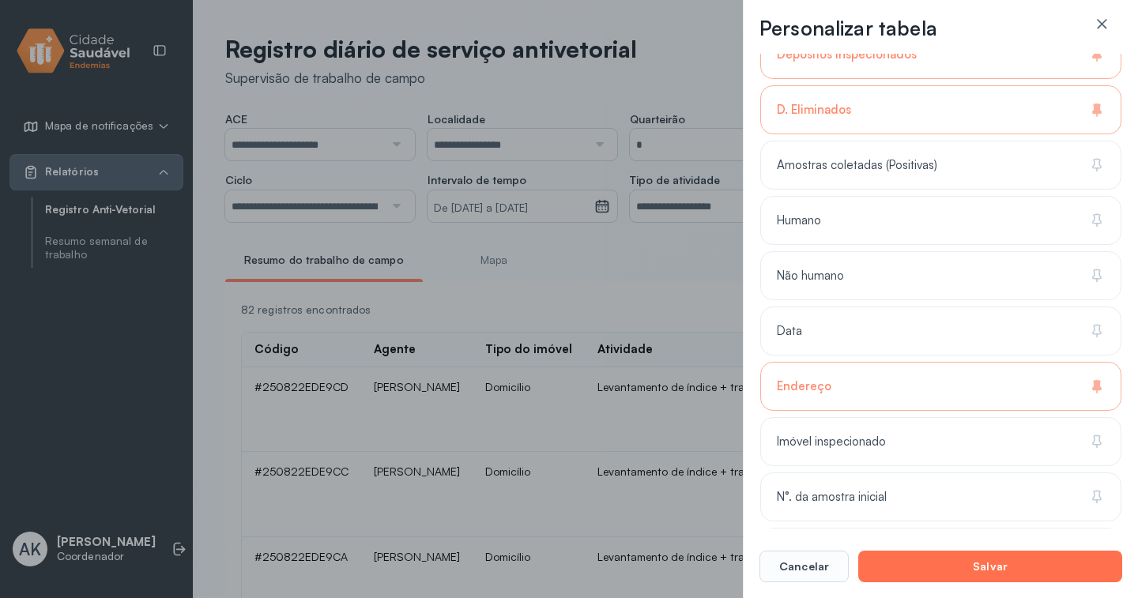
click at [962, 568] on button "Salvar" at bounding box center [990, 567] width 264 height 32
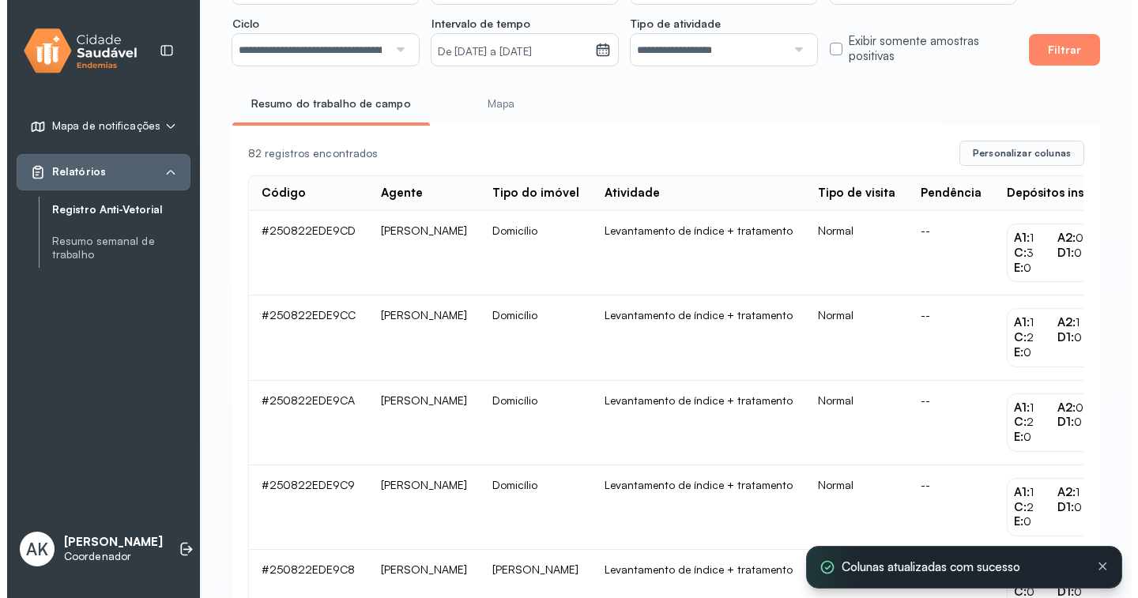
scroll to position [0, 0]
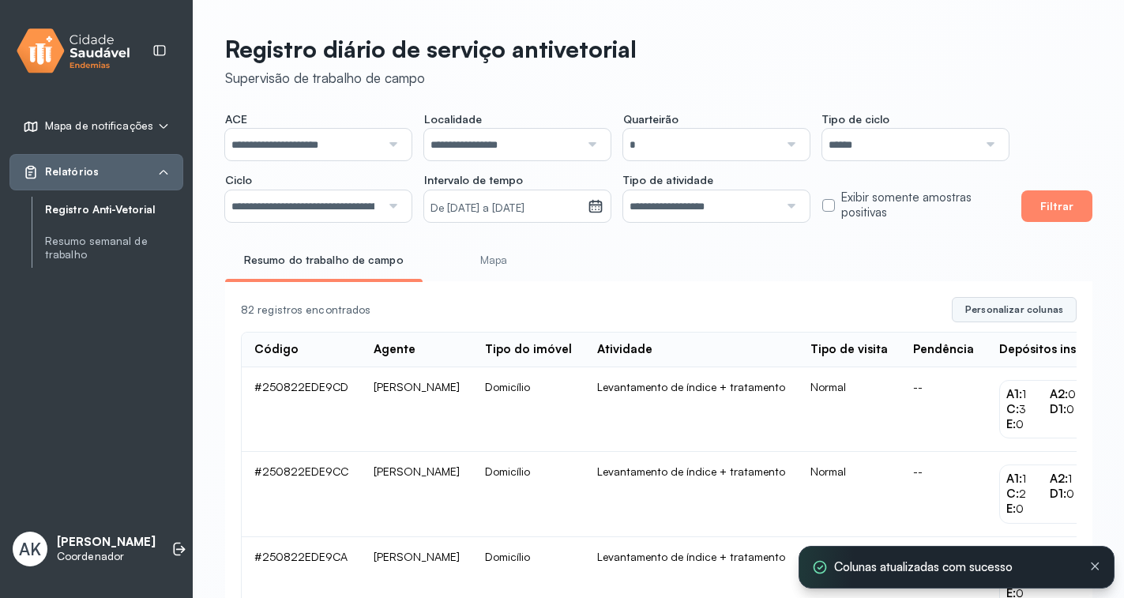
click at [1011, 309] on span "Personalizar colunas" at bounding box center [1015, 309] width 98 height 13
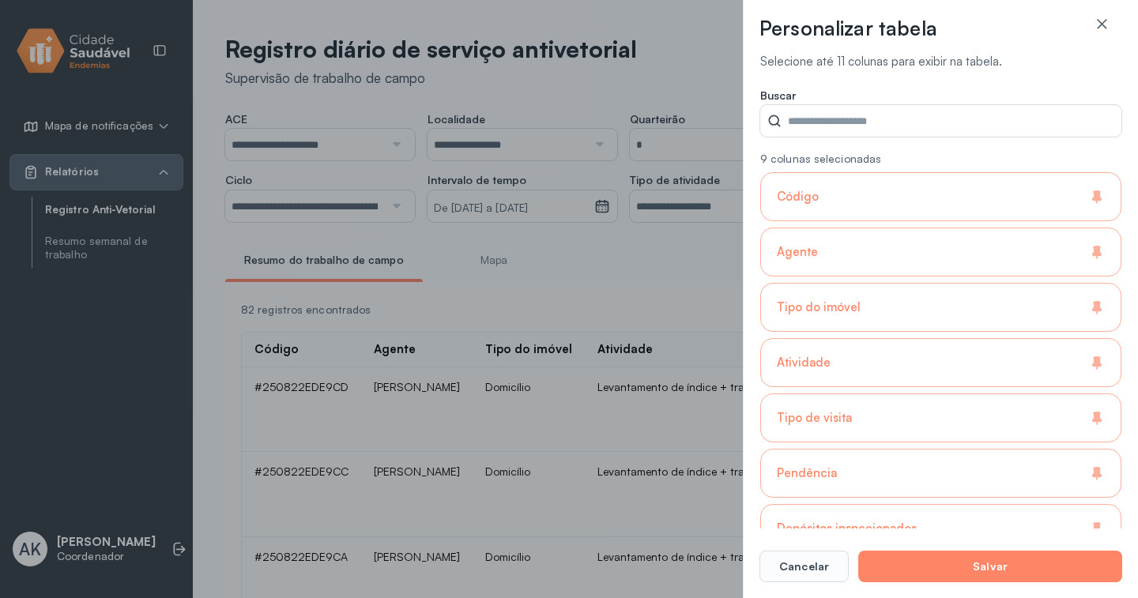
click at [1098, 203] on icon at bounding box center [1097, 197] width 16 height 16
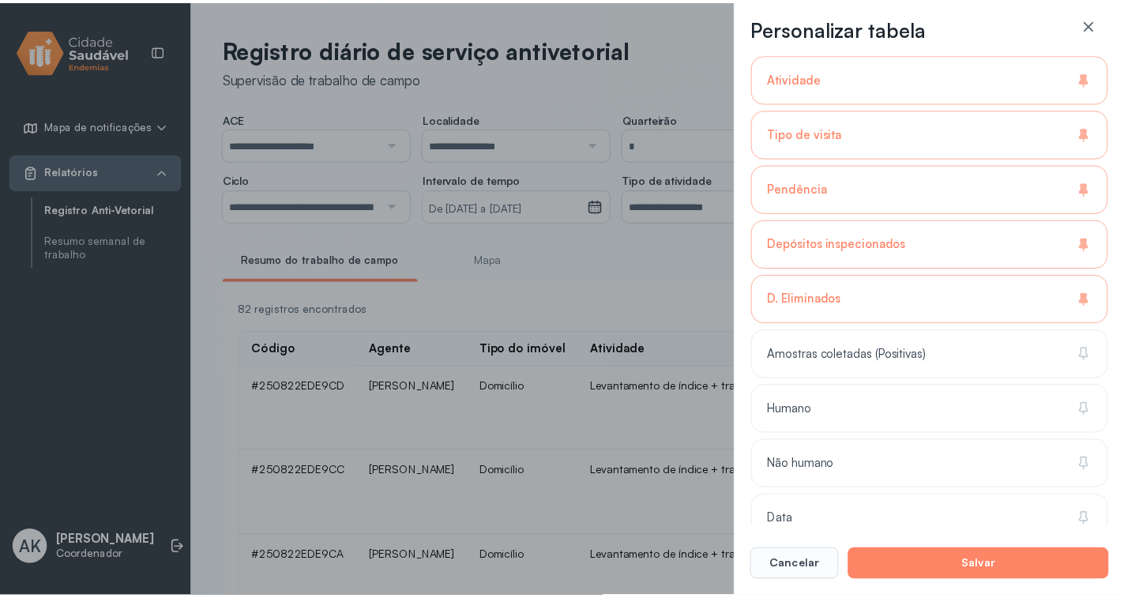
scroll to position [316, 0]
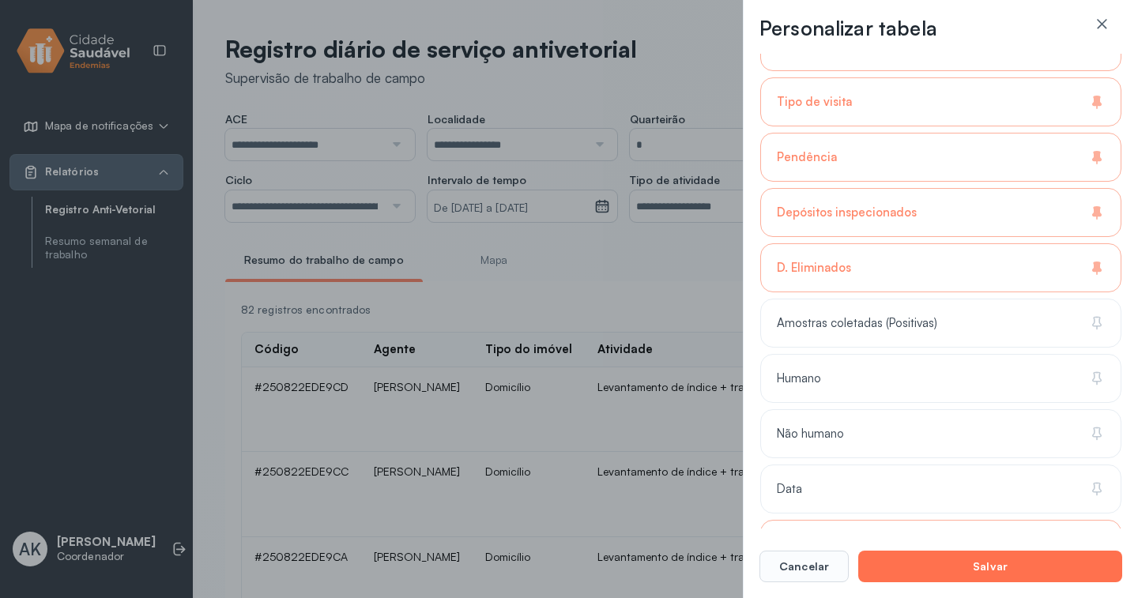
click at [917, 559] on button "Salvar" at bounding box center [990, 567] width 264 height 32
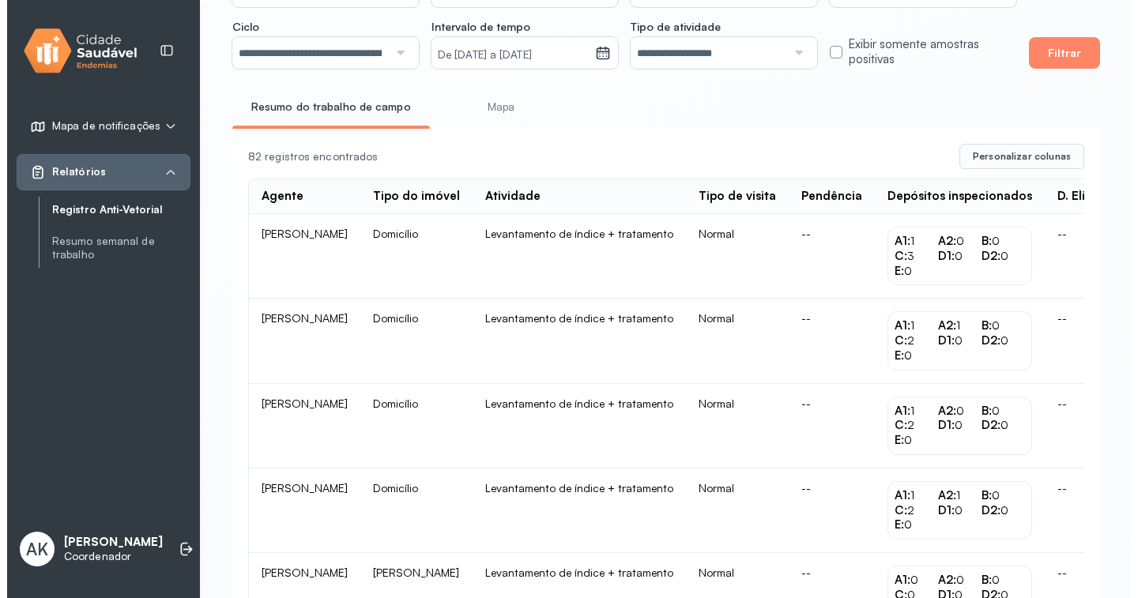
scroll to position [0, 0]
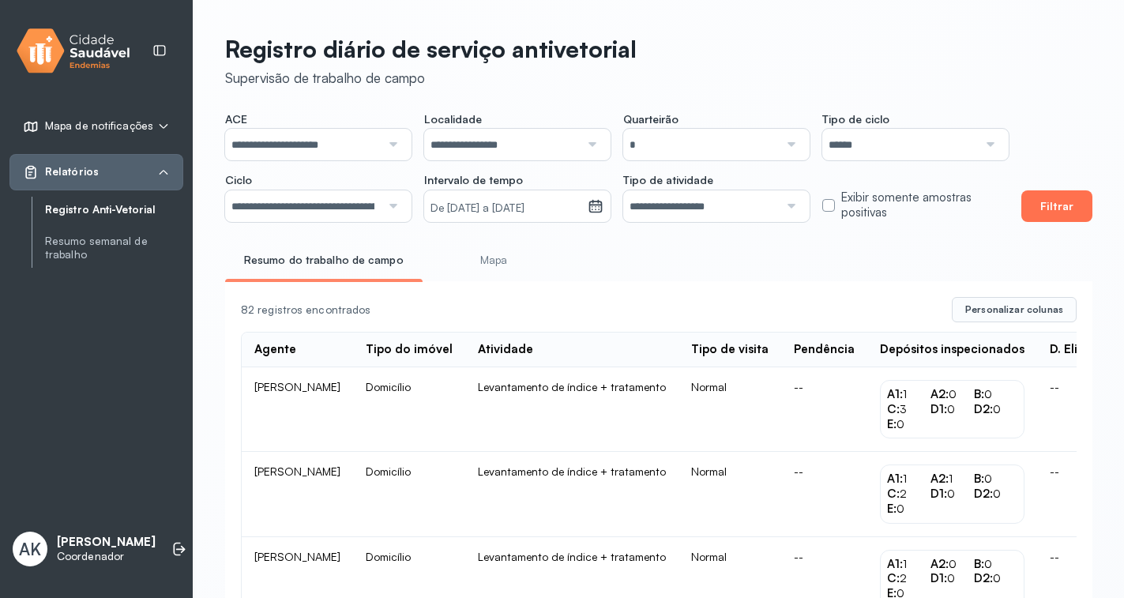
click at [1075, 206] on button "Filtrar" at bounding box center [1057, 206] width 71 height 32
click at [1024, 310] on span "Personalizar colunas" at bounding box center [1015, 309] width 98 height 13
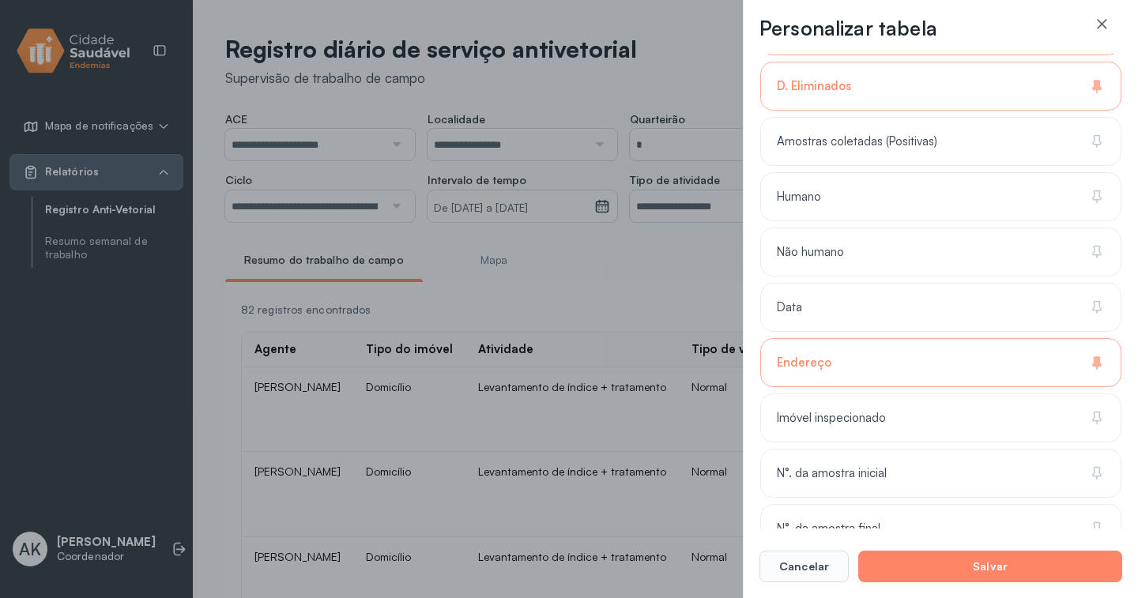
scroll to position [435, 0]
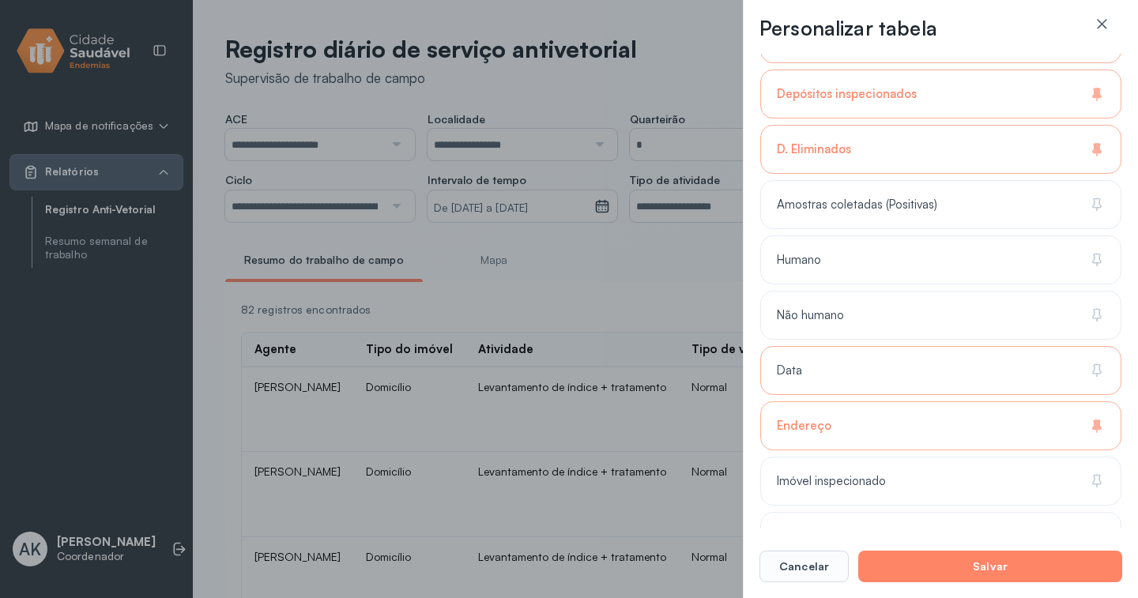
click at [898, 401] on div "Data" at bounding box center [940, 425] width 361 height 49
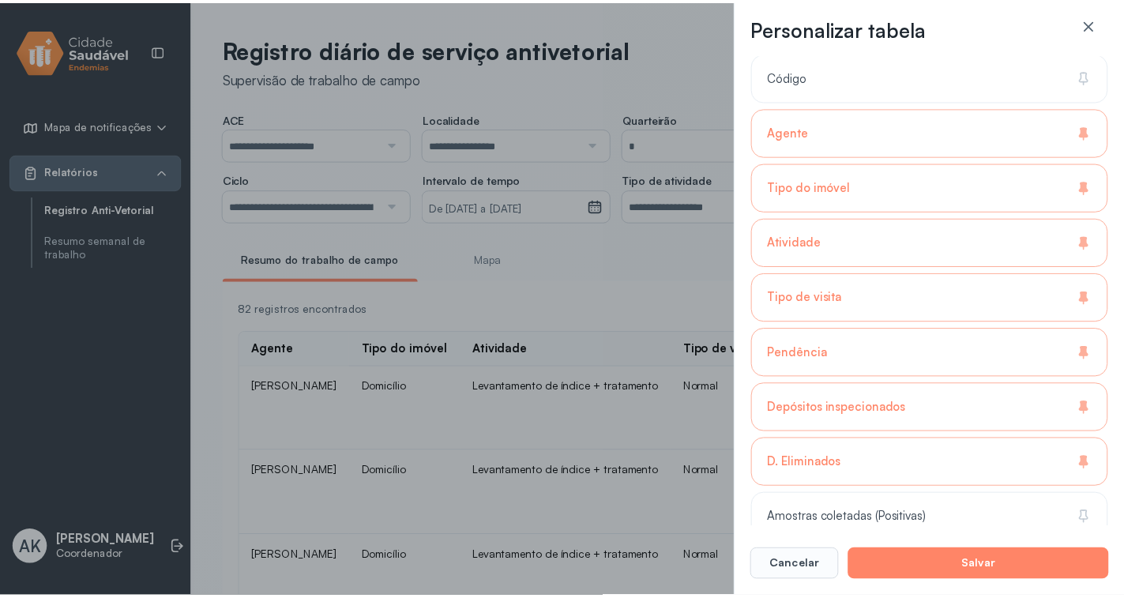
scroll to position [119, 0]
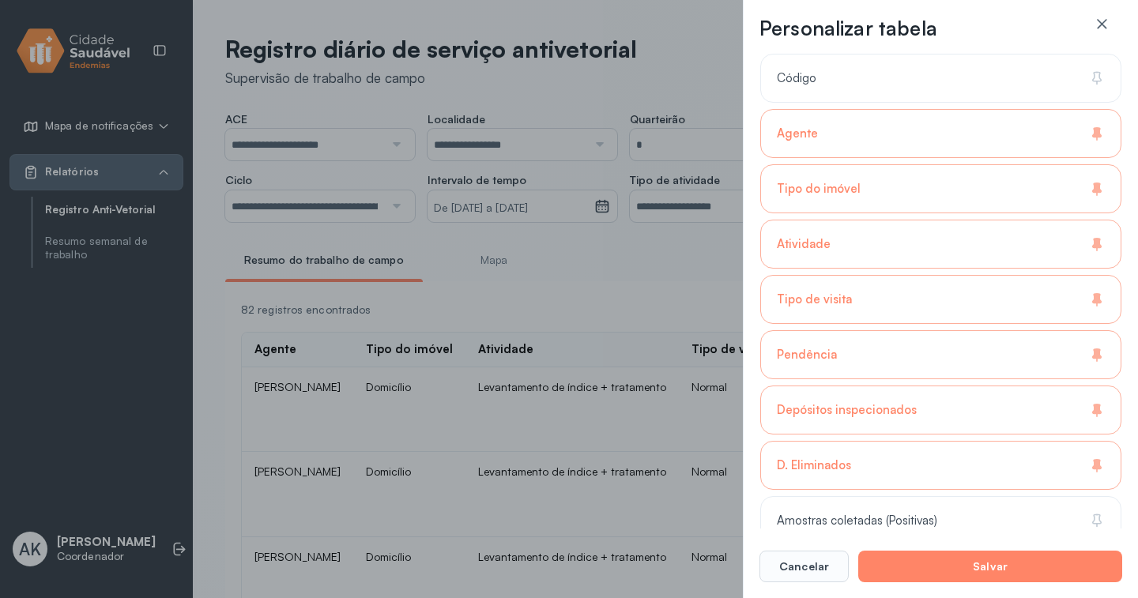
click at [852, 461] on div "D. Eliminados" at bounding box center [940, 465] width 361 height 49
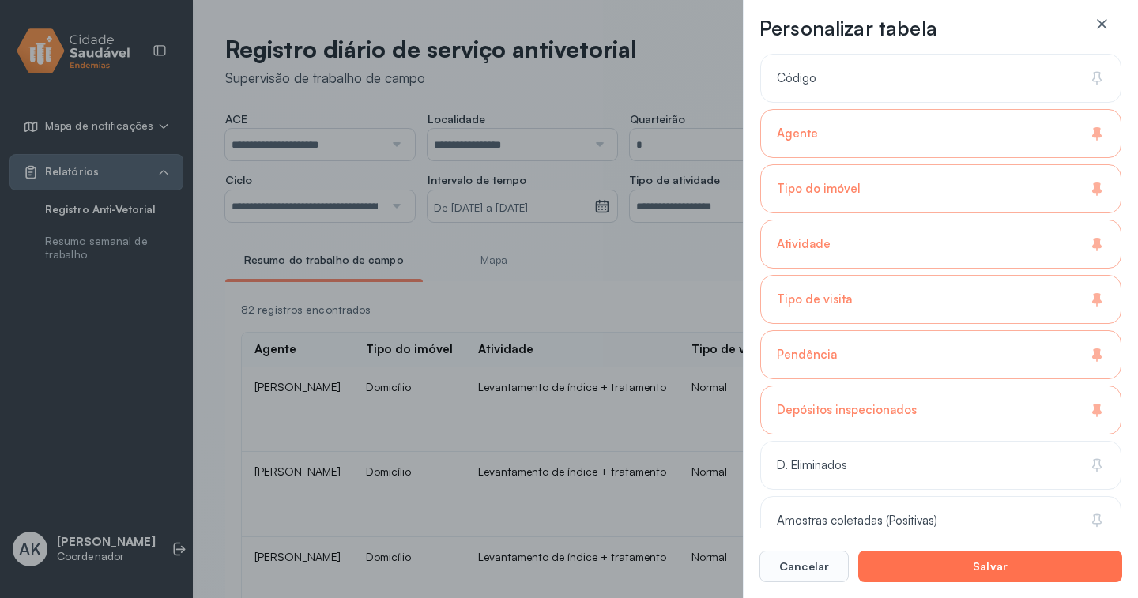
click at [907, 559] on button "Salvar" at bounding box center [990, 567] width 264 height 32
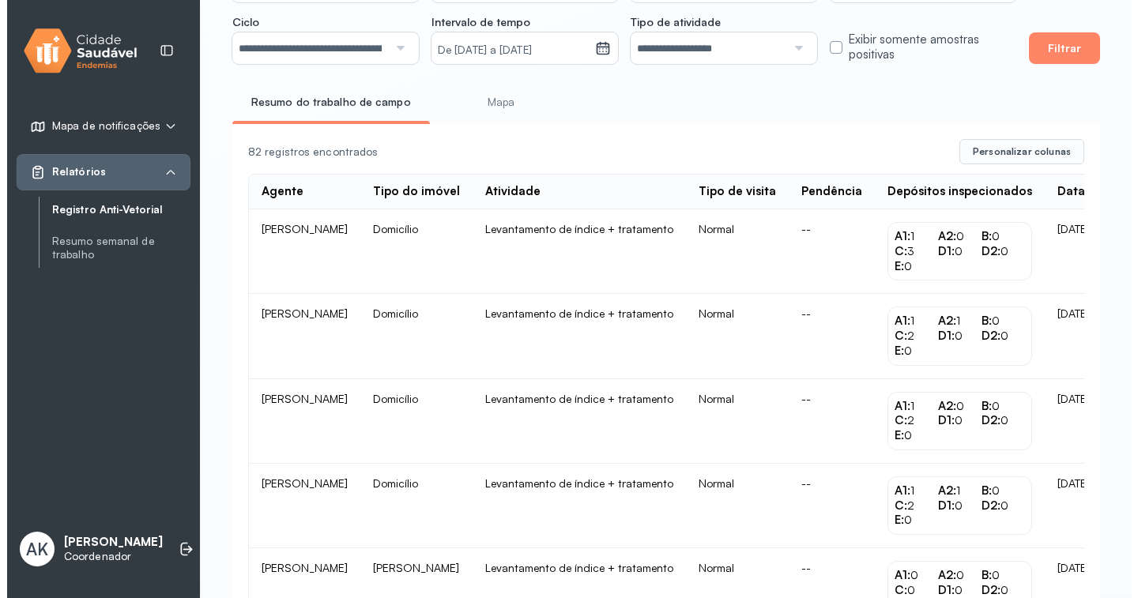
scroll to position [0, 0]
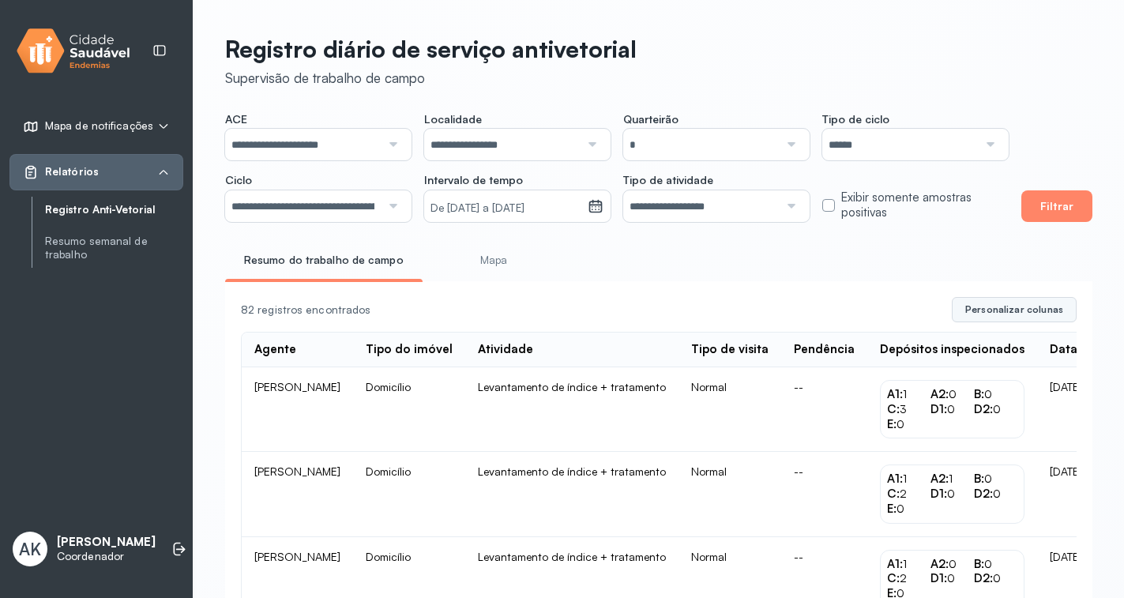
click at [1023, 316] on span "Personalizar colunas" at bounding box center [1015, 309] width 98 height 13
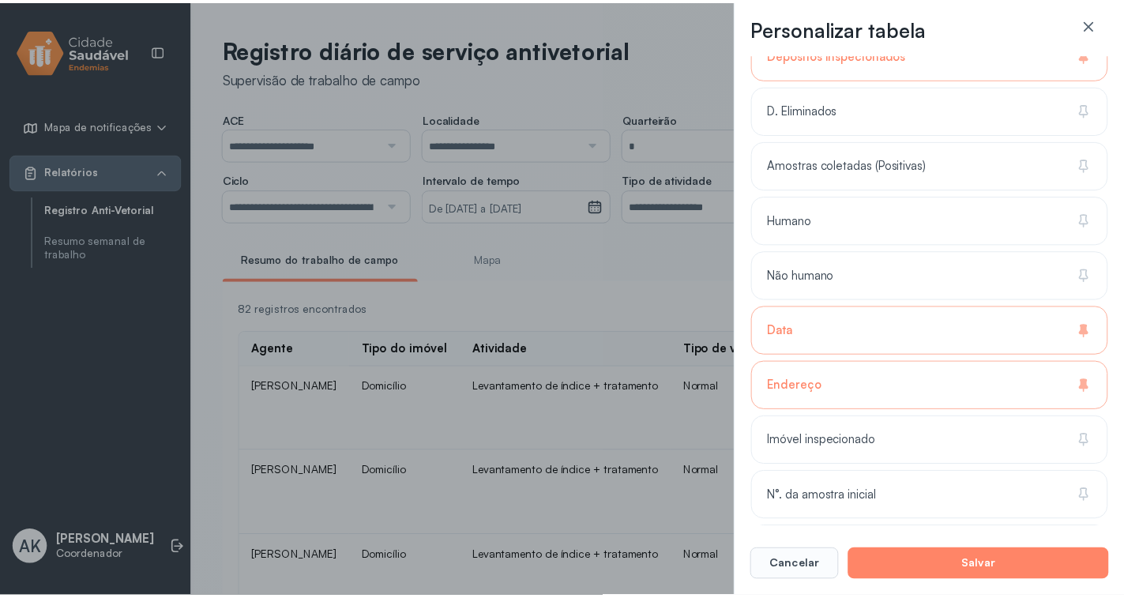
scroll to position [751, 0]
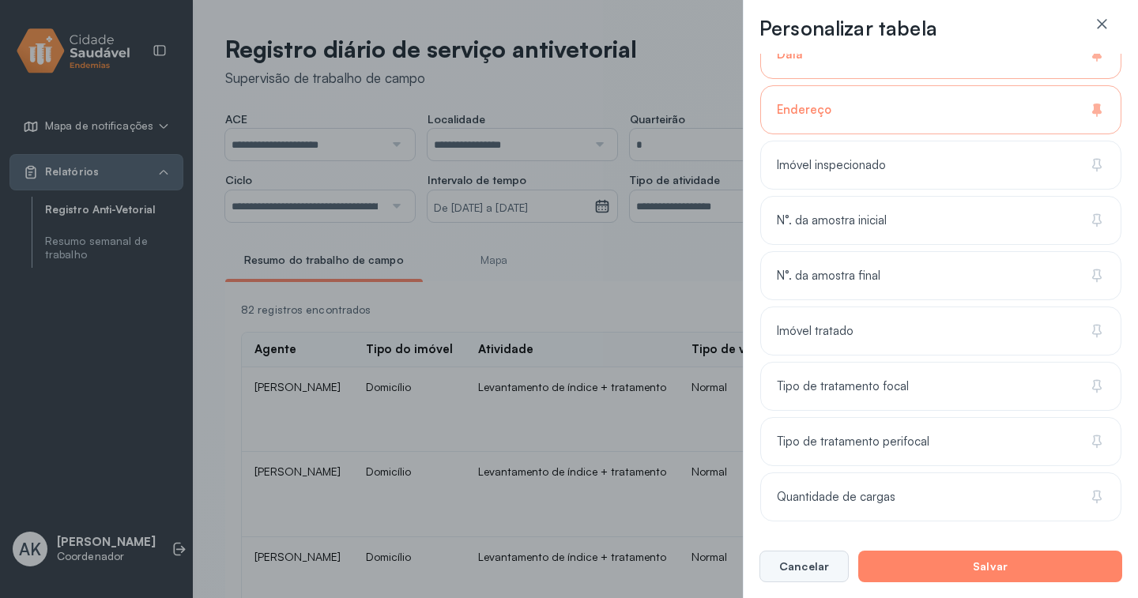
click at [803, 562] on button "Cancelar" at bounding box center [803, 567] width 89 height 32
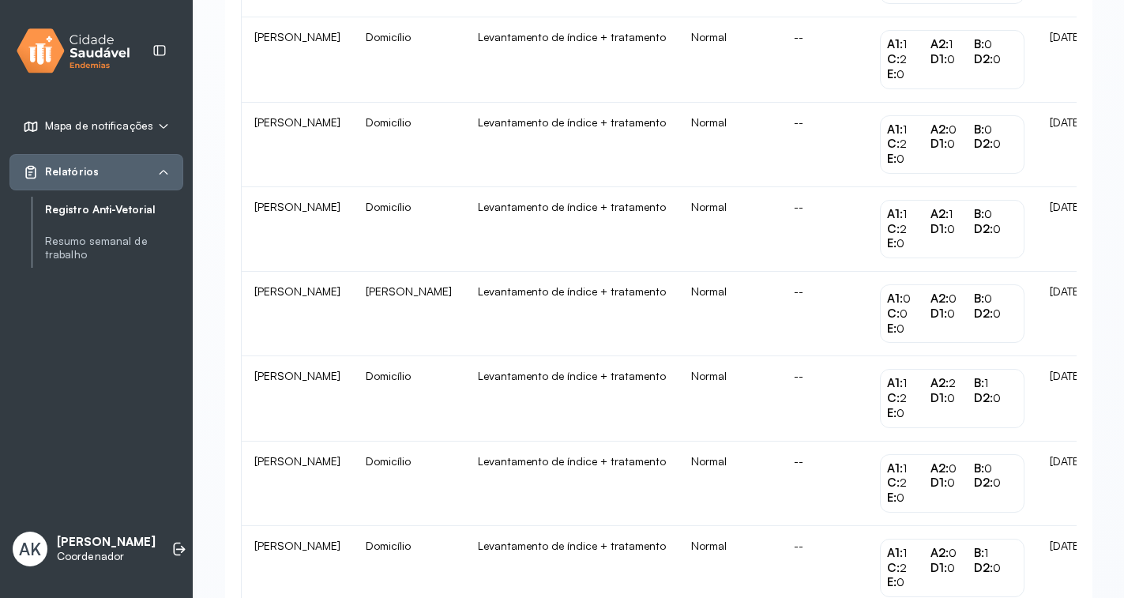
scroll to position [474, 0]
